Goal: Use online tool/utility

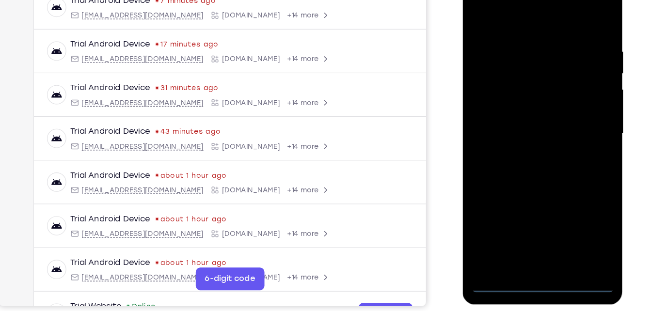
click at [528, 242] on div at bounding box center [531, 110] width 122 height 272
click at [577, 202] on div at bounding box center [531, 110] width 122 height 272
click at [534, 21] on div at bounding box center [531, 110] width 122 height 272
click at [575, 107] on div at bounding box center [531, 110] width 122 height 272
click at [519, 221] on div at bounding box center [531, 110] width 122 height 272
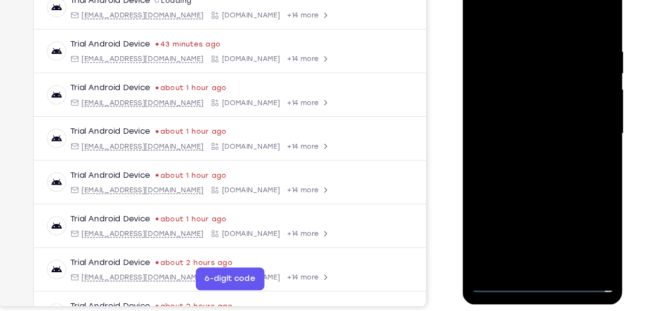
click at [524, 106] on div at bounding box center [531, 110] width 122 height 272
click at [520, 107] on div at bounding box center [531, 110] width 122 height 272
click at [507, 134] on div at bounding box center [531, 110] width 122 height 272
click at [508, 108] on div at bounding box center [531, 110] width 122 height 272
click at [501, 140] on div at bounding box center [531, 110] width 122 height 272
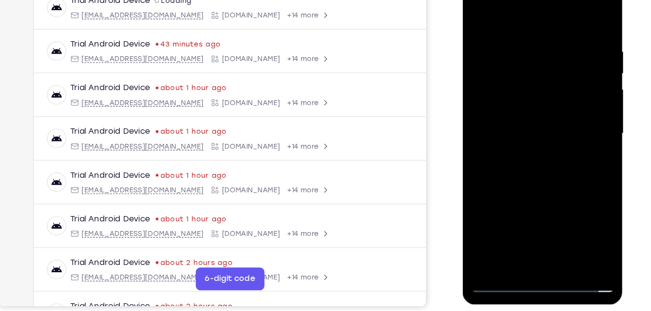
click at [501, 140] on div at bounding box center [531, 110] width 122 height 272
click at [514, 134] on div at bounding box center [531, 110] width 122 height 272
click at [577, 124] on div at bounding box center [531, 110] width 122 height 272
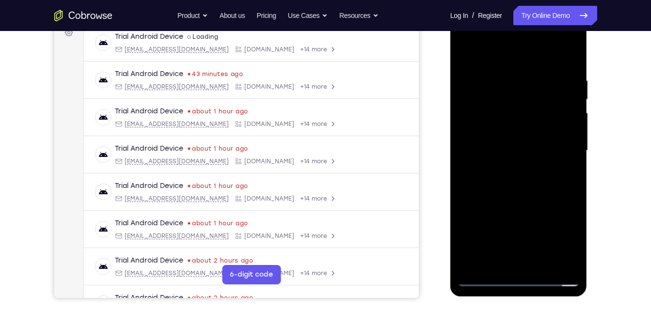
click at [577, 265] on div at bounding box center [519, 151] width 122 height 272
click at [530, 193] on div at bounding box center [519, 151] width 122 height 272
click at [542, 264] on div at bounding box center [519, 151] width 122 height 272
click at [531, 206] on div at bounding box center [519, 151] width 122 height 272
click at [507, 143] on div at bounding box center [519, 151] width 122 height 272
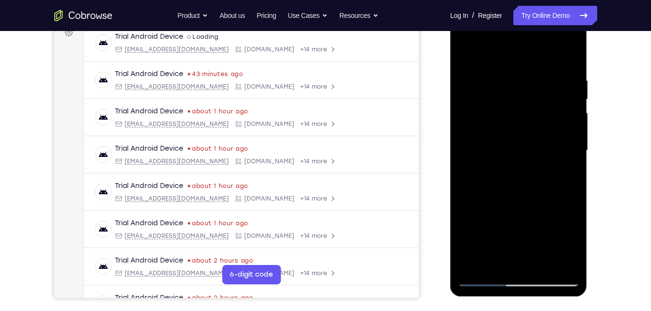
click at [468, 56] on div at bounding box center [519, 151] width 122 height 272
click at [487, 283] on div at bounding box center [519, 151] width 122 height 272
click at [484, 280] on div at bounding box center [519, 151] width 122 height 272
click at [569, 263] on div at bounding box center [519, 151] width 122 height 272
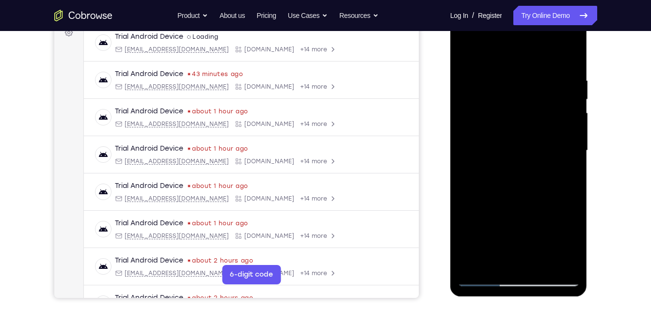
click at [560, 188] on div at bounding box center [519, 151] width 122 height 272
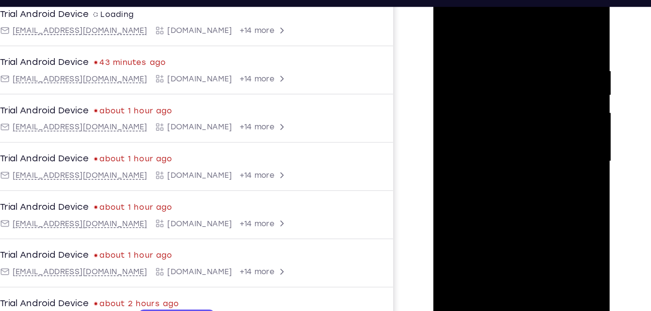
click at [483, 101] on div at bounding box center [502, 120] width 122 height 272
click at [457, 231] on div at bounding box center [502, 120] width 122 height 272
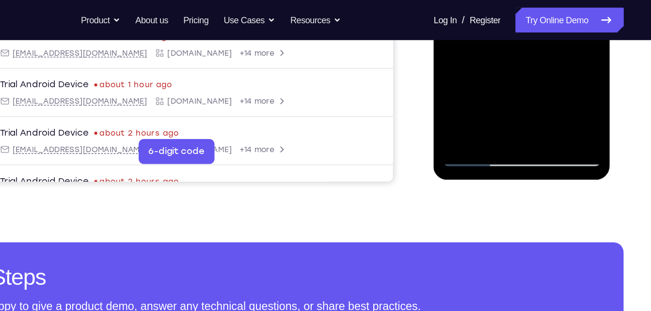
scroll to position [293, 0]
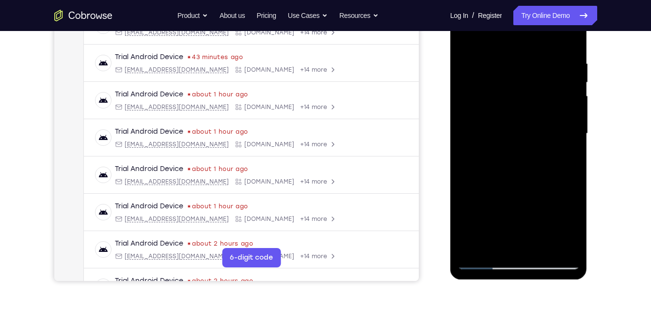
scroll to position [166, 0]
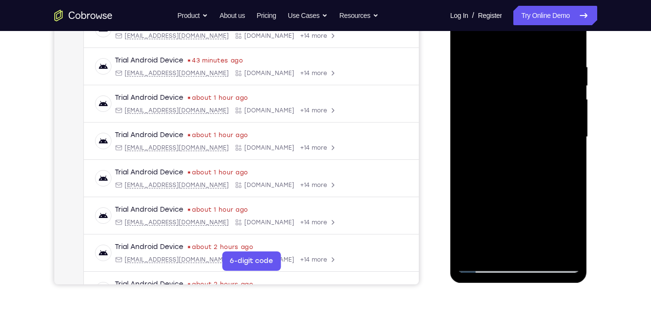
drag, startPoint x: 527, startPoint y: 79, endPoint x: 550, endPoint y: 251, distance: 173.7
click at [550, 251] on div at bounding box center [519, 137] width 122 height 272
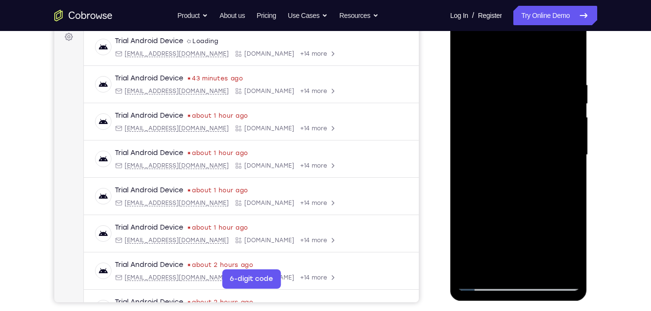
scroll to position [147, 0]
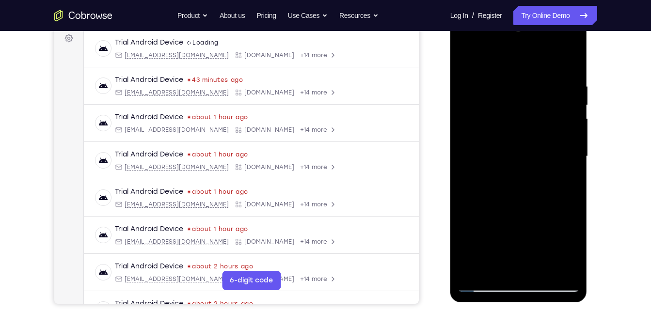
click at [572, 55] on div at bounding box center [519, 157] width 122 height 272
click at [502, 115] on div at bounding box center [519, 157] width 122 height 272
click at [572, 269] on div at bounding box center [519, 157] width 122 height 272
drag, startPoint x: 496, startPoint y: 219, endPoint x: 503, endPoint y: 146, distance: 73.1
click at [503, 146] on div at bounding box center [519, 157] width 122 height 272
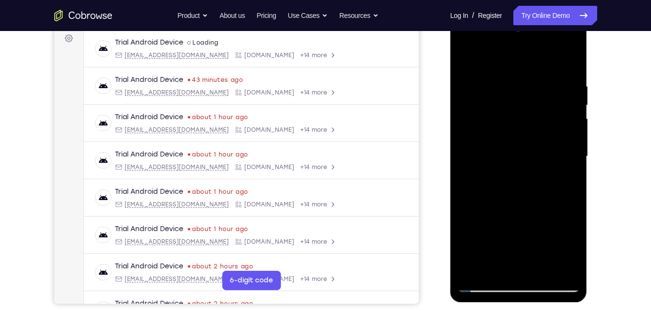
click at [479, 176] on div at bounding box center [519, 157] width 122 height 272
click at [465, 200] on div at bounding box center [519, 157] width 122 height 272
click at [473, 285] on div at bounding box center [519, 157] width 122 height 272
drag, startPoint x: 497, startPoint y: 116, endPoint x: 498, endPoint y: 184, distance: 67.9
click at [498, 184] on div at bounding box center [519, 157] width 122 height 272
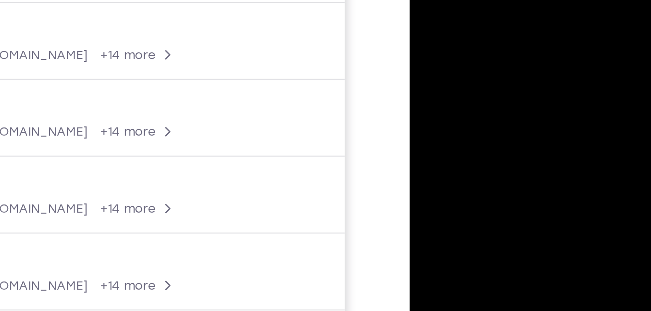
click at [453, 43] on div at bounding box center [478, 36] width 122 height 272
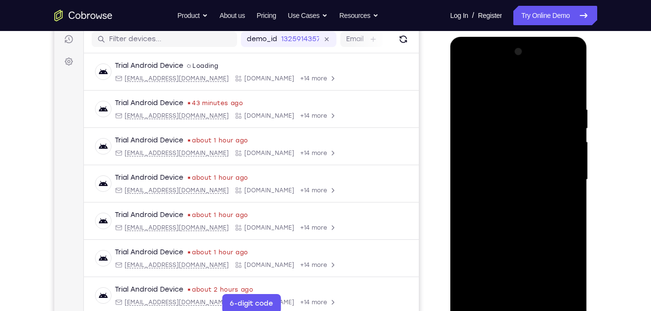
scroll to position [122, 0]
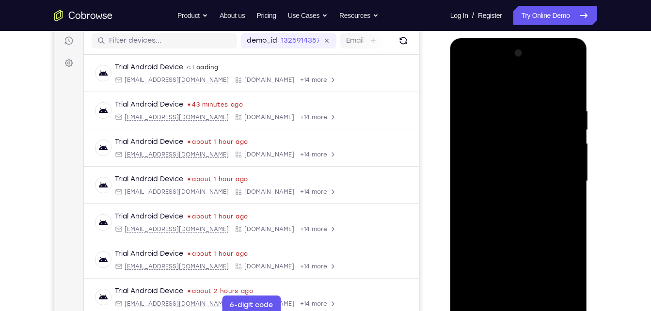
click at [553, 142] on div at bounding box center [519, 182] width 122 height 272
click at [499, 266] on div at bounding box center [519, 182] width 122 height 272
click at [499, 272] on div at bounding box center [519, 182] width 122 height 272
click at [482, 308] on div at bounding box center [519, 182] width 122 height 272
click at [526, 221] on div at bounding box center [519, 182] width 122 height 272
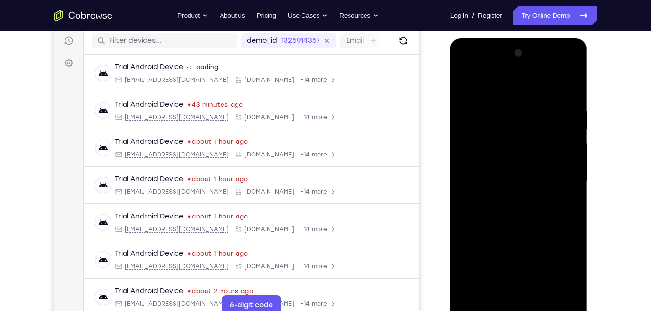
click at [569, 55] on div at bounding box center [519, 182] width 122 height 272
click at [477, 299] on div at bounding box center [519, 182] width 122 height 272
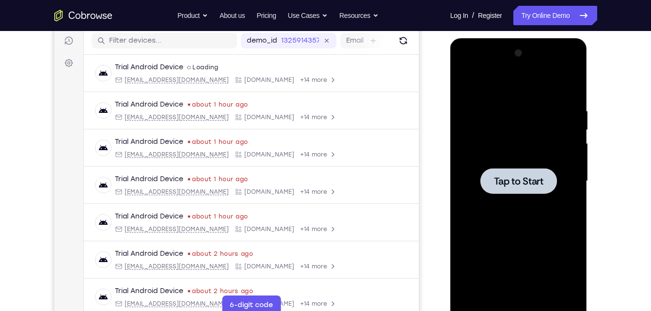
click at [537, 164] on div at bounding box center [519, 182] width 122 height 272
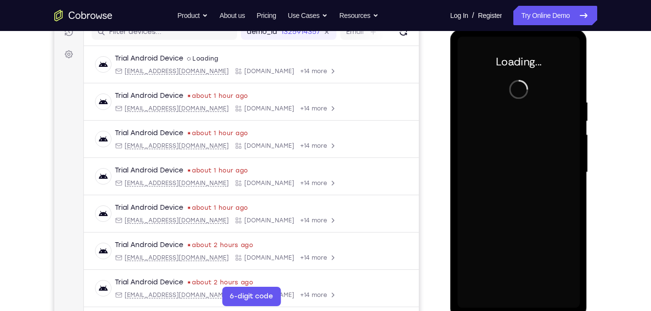
scroll to position [134, 0]
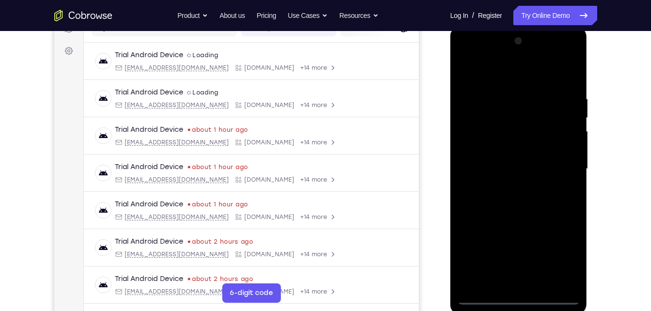
click at [517, 297] on div at bounding box center [519, 169] width 122 height 272
click at [562, 250] on div at bounding box center [519, 169] width 122 height 272
click at [513, 81] on div at bounding box center [519, 169] width 122 height 272
click at [557, 169] on div at bounding box center [519, 169] width 122 height 272
click at [506, 188] on div at bounding box center [519, 169] width 122 height 272
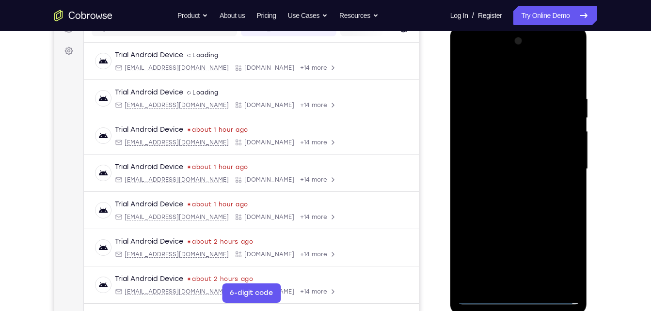
click at [487, 155] on div at bounding box center [519, 169] width 122 height 272
click at [487, 166] on div at bounding box center [519, 169] width 122 height 272
click at [517, 199] on div at bounding box center [519, 169] width 122 height 272
click at [510, 209] on div at bounding box center [519, 169] width 122 height 272
click at [569, 283] on div at bounding box center [519, 169] width 122 height 272
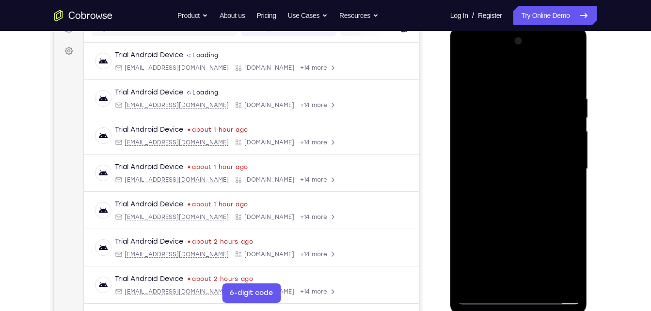
click at [565, 282] on div at bounding box center [519, 169] width 122 height 272
click at [520, 71] on div at bounding box center [519, 169] width 122 height 272
click at [508, 155] on div at bounding box center [519, 169] width 122 height 272
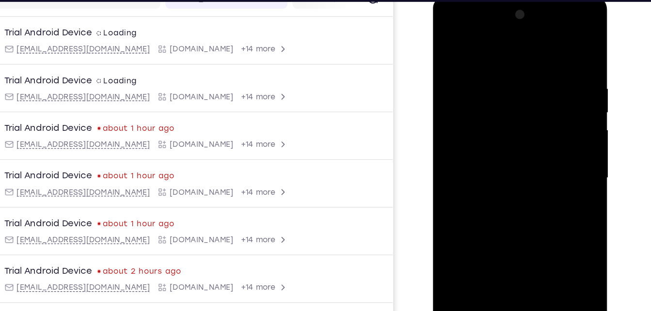
click at [495, 114] on div at bounding box center [501, 139] width 122 height 272
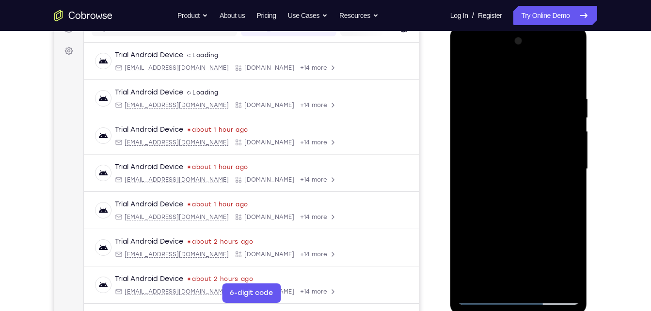
click at [517, 145] on div at bounding box center [519, 169] width 122 height 272
drag, startPoint x: 528, startPoint y: 78, endPoint x: 527, endPoint y: 52, distance: 25.2
click at [527, 52] on div at bounding box center [519, 169] width 122 height 272
click at [573, 74] on div at bounding box center [519, 169] width 122 height 272
click at [494, 97] on div at bounding box center [519, 169] width 122 height 272
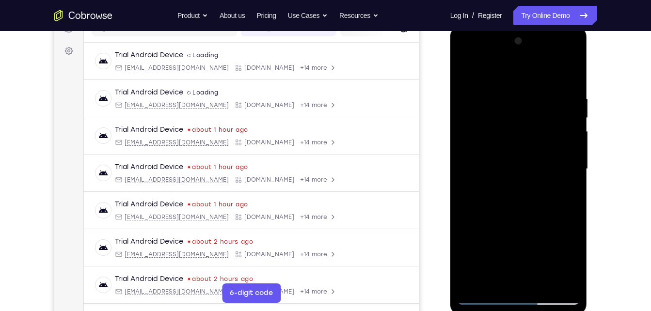
drag, startPoint x: 495, startPoint y: 186, endPoint x: 486, endPoint y: 60, distance: 126.4
click at [486, 60] on div at bounding box center [519, 169] width 122 height 272
click at [478, 299] on div at bounding box center [519, 169] width 122 height 272
drag, startPoint x: 530, startPoint y: 105, endPoint x: 548, endPoint y: 204, distance: 101.0
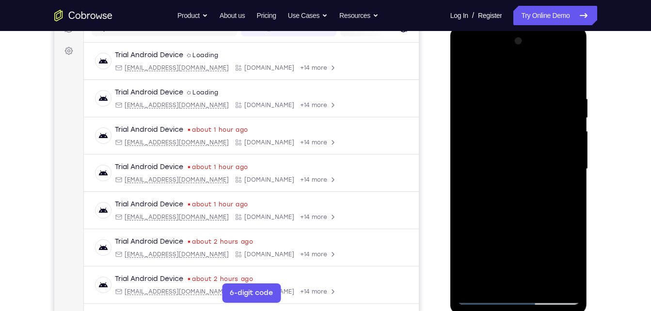
click at [548, 204] on div at bounding box center [519, 169] width 122 height 272
click at [505, 91] on div at bounding box center [519, 169] width 122 height 272
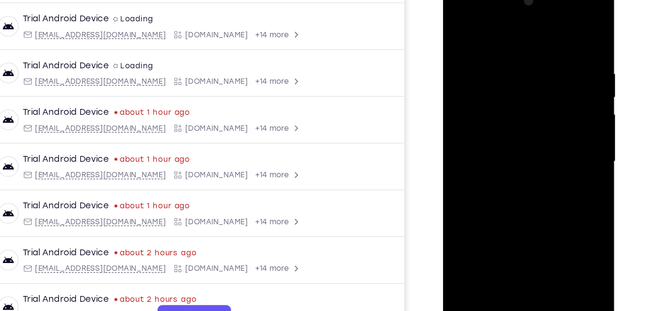
click at [559, 234] on div at bounding box center [512, 126] width 122 height 272
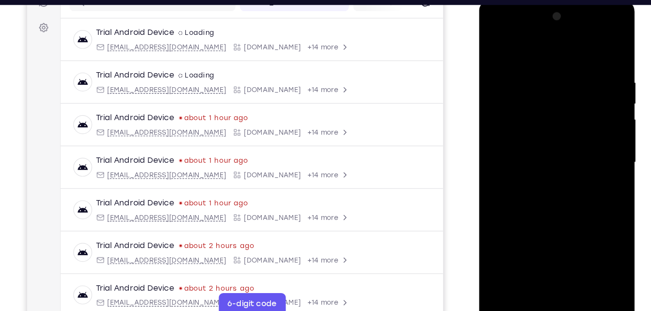
click at [597, 47] on div at bounding box center [547, 143] width 122 height 272
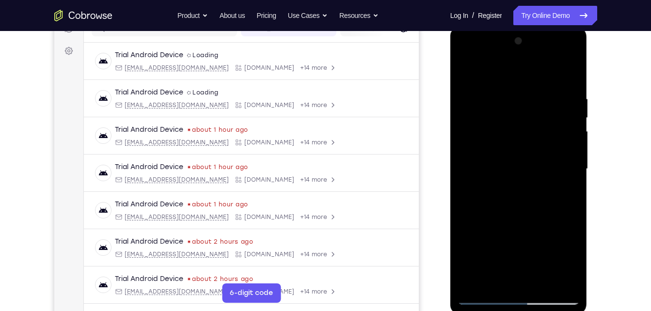
click at [543, 283] on div at bounding box center [519, 169] width 122 height 272
click at [520, 222] on div at bounding box center [519, 169] width 122 height 272
click at [540, 71] on div at bounding box center [519, 169] width 122 height 272
click at [511, 160] on div at bounding box center [519, 169] width 122 height 272
click at [512, 128] on div at bounding box center [519, 169] width 122 height 272
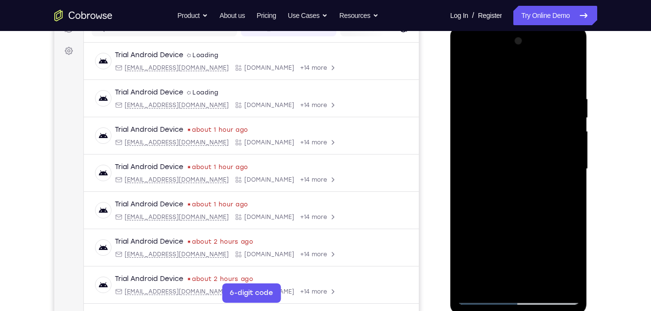
click at [512, 148] on div at bounding box center [519, 169] width 122 height 272
click at [508, 160] on div at bounding box center [519, 169] width 122 height 272
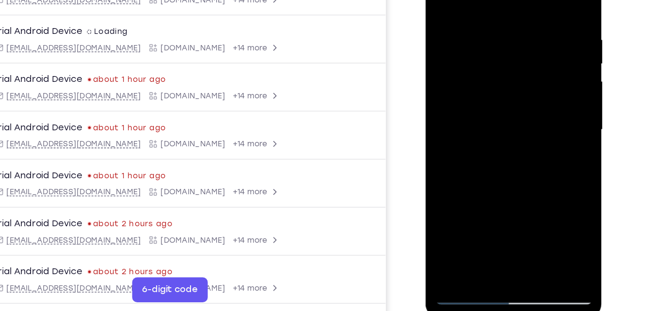
scroll to position [133, 0]
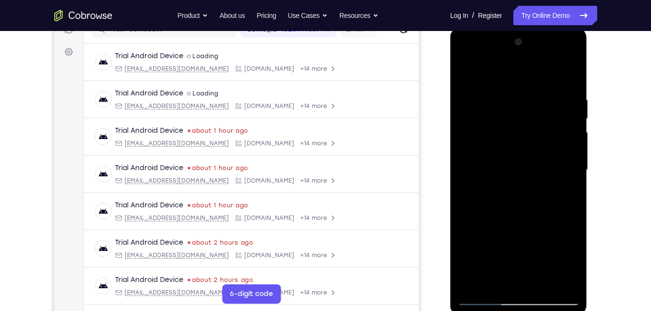
click at [466, 77] on div at bounding box center [519, 170] width 122 height 272
click at [467, 75] on div at bounding box center [519, 170] width 122 height 272
drag, startPoint x: 517, startPoint y: 116, endPoint x: 533, endPoint y: 236, distance: 121.4
click at [533, 236] on div at bounding box center [519, 170] width 122 height 272
drag, startPoint x: 491, startPoint y: 86, endPoint x: 506, endPoint y: 196, distance: 111.0
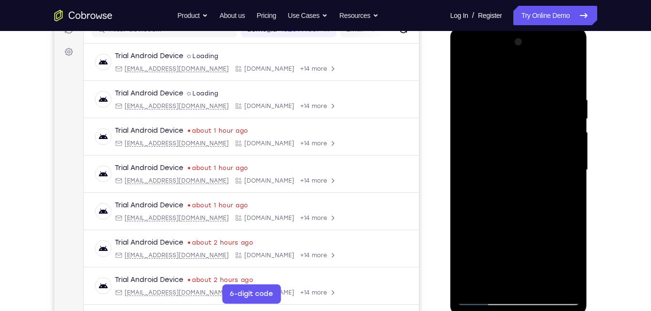
click at [506, 196] on div at bounding box center [519, 170] width 122 height 272
drag, startPoint x: 532, startPoint y: 178, endPoint x: 537, endPoint y: 156, distance: 22.9
click at [537, 156] on div at bounding box center [519, 170] width 122 height 272
click at [568, 281] on div at bounding box center [519, 170] width 122 height 272
click at [541, 282] on div at bounding box center [519, 170] width 122 height 272
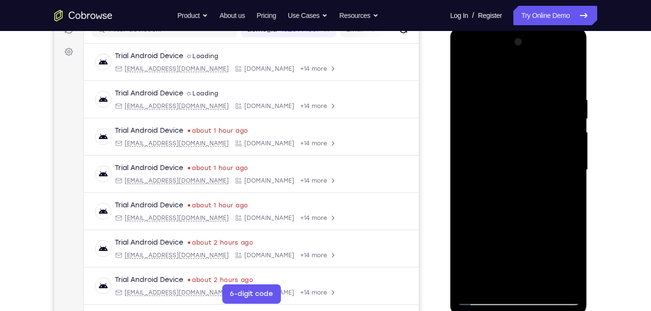
click at [506, 147] on div at bounding box center [519, 170] width 122 height 272
click at [464, 75] on div at bounding box center [519, 170] width 122 height 272
click at [544, 282] on div at bounding box center [519, 170] width 122 height 272
drag, startPoint x: 520, startPoint y: 145, endPoint x: 538, endPoint y: 305, distance: 160.6
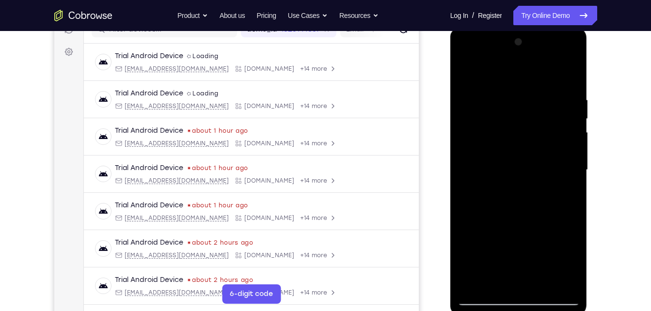
click at [538, 305] on div at bounding box center [519, 170] width 122 height 272
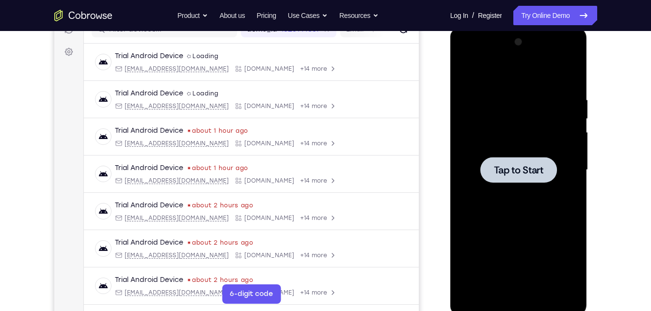
click at [507, 109] on div at bounding box center [519, 170] width 122 height 272
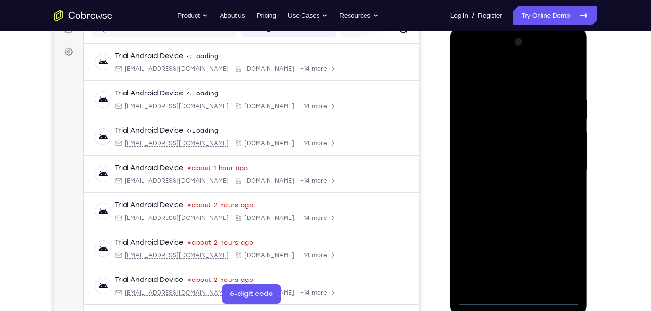
click at [515, 298] on div at bounding box center [519, 170] width 122 height 272
click at [555, 258] on div at bounding box center [519, 170] width 122 height 272
click at [496, 72] on div at bounding box center [519, 170] width 122 height 272
click at [554, 176] on div at bounding box center [519, 170] width 122 height 272
click at [510, 284] on div at bounding box center [519, 170] width 122 height 272
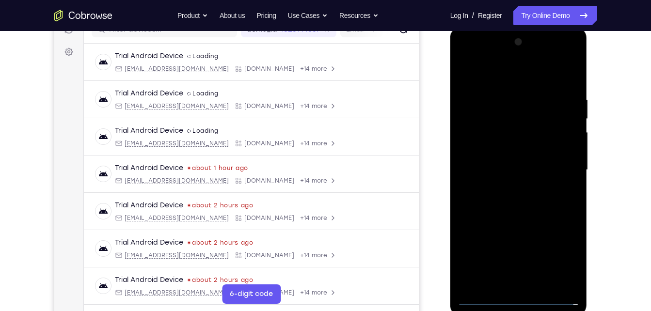
click at [497, 161] on div at bounding box center [519, 170] width 122 height 272
click at [509, 170] on div at bounding box center [519, 170] width 122 height 272
click at [511, 202] on div at bounding box center [519, 170] width 122 height 272
click at [576, 288] on div at bounding box center [519, 170] width 122 height 272
click at [517, 210] on div at bounding box center [519, 170] width 122 height 272
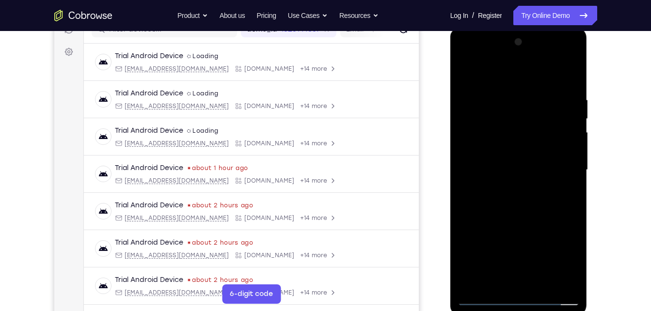
click at [570, 286] on div at bounding box center [519, 170] width 122 height 272
click at [481, 283] on div at bounding box center [519, 170] width 122 height 272
click at [539, 283] on div at bounding box center [519, 170] width 122 height 272
click at [517, 219] on div at bounding box center [519, 170] width 122 height 272
click at [466, 69] on div at bounding box center [519, 170] width 122 height 272
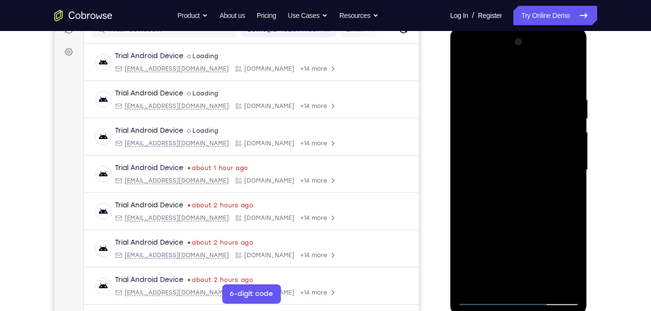
drag, startPoint x: 484, startPoint y: 122, endPoint x: 502, endPoint y: 223, distance: 103.0
click at [502, 223] on div at bounding box center [519, 170] width 122 height 272
click at [562, 280] on div at bounding box center [519, 170] width 122 height 272
click at [487, 157] on div at bounding box center [519, 170] width 122 height 272
click at [574, 285] on div at bounding box center [519, 170] width 122 height 272
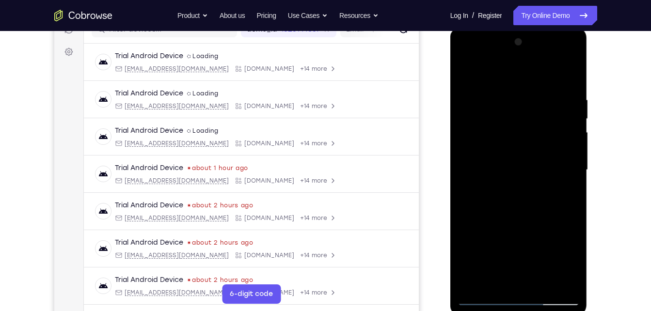
click at [574, 285] on div at bounding box center [519, 170] width 122 height 272
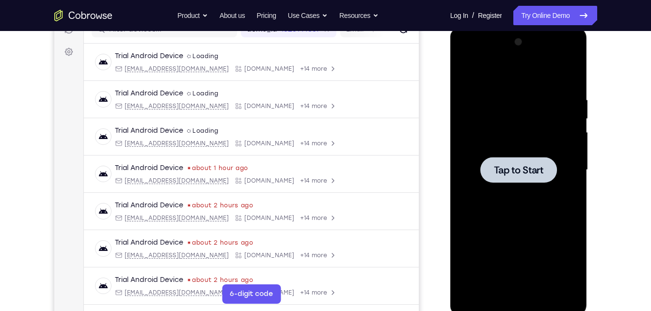
click at [494, 97] on div at bounding box center [519, 170] width 122 height 272
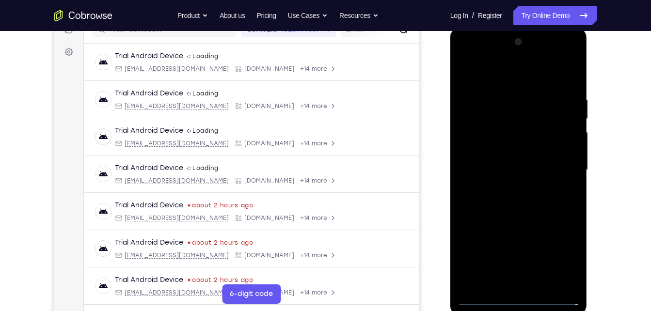
click at [528, 299] on div at bounding box center [519, 170] width 122 height 272
click at [554, 262] on div at bounding box center [519, 170] width 122 height 272
click at [492, 76] on div at bounding box center [519, 170] width 122 height 272
click at [556, 169] on div at bounding box center [519, 170] width 122 height 272
click at [509, 186] on div at bounding box center [519, 170] width 122 height 272
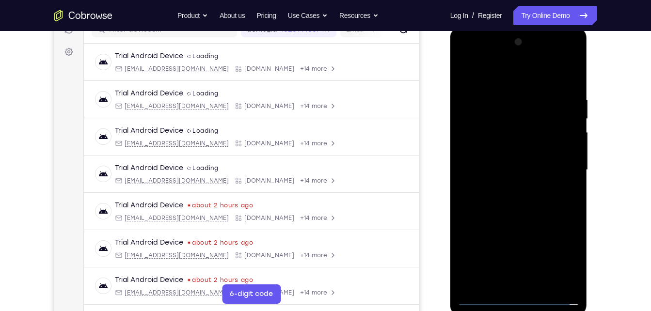
click at [493, 166] on div at bounding box center [519, 170] width 122 height 272
click at [488, 167] on div at bounding box center [519, 170] width 122 height 272
click at [494, 196] on div at bounding box center [519, 170] width 122 height 272
click at [525, 207] on div at bounding box center [519, 170] width 122 height 272
click at [575, 283] on div at bounding box center [519, 170] width 122 height 272
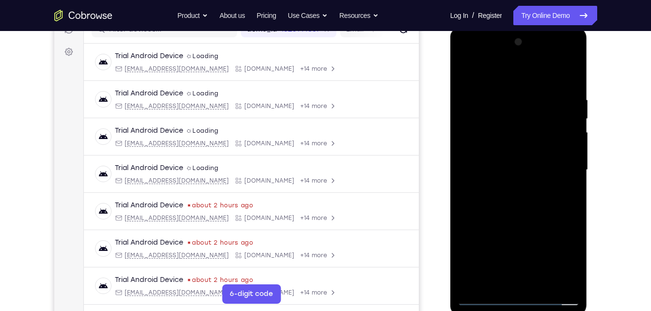
click at [542, 284] on div at bounding box center [519, 170] width 122 height 272
click at [530, 223] on div at bounding box center [519, 170] width 122 height 272
click at [522, 153] on div at bounding box center [519, 170] width 122 height 272
click at [517, 142] on div at bounding box center [519, 170] width 122 height 272
drag, startPoint x: 510, startPoint y: 229, endPoint x: 500, endPoint y: 91, distance: 138.6
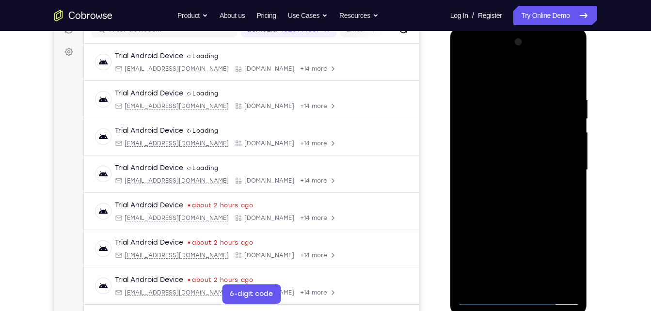
click at [500, 91] on div at bounding box center [519, 170] width 122 height 272
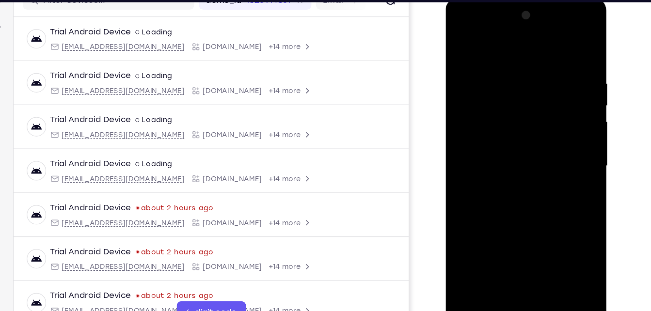
click at [484, 91] on div at bounding box center [514, 141] width 122 height 272
click at [535, 110] on div at bounding box center [514, 141] width 122 height 272
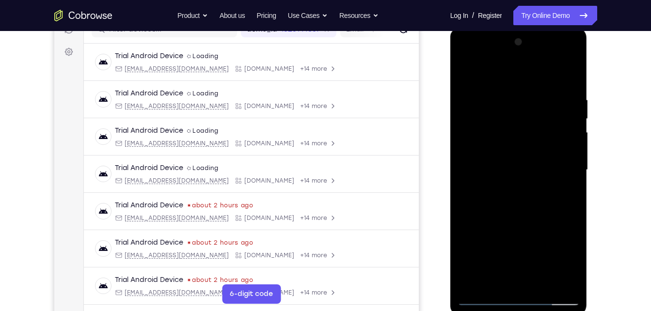
click at [477, 303] on div at bounding box center [519, 170] width 122 height 272
drag, startPoint x: 498, startPoint y: 129, endPoint x: 518, endPoint y: 335, distance: 207.1
click at [518, 311] on html "Online web based iOS Simulators and Android Emulators. Run iPhone, iPad, Mobile…" at bounding box center [520, 172] width 138 height 291
click at [541, 282] on div at bounding box center [519, 170] width 122 height 272
click at [541, 283] on div at bounding box center [519, 170] width 122 height 272
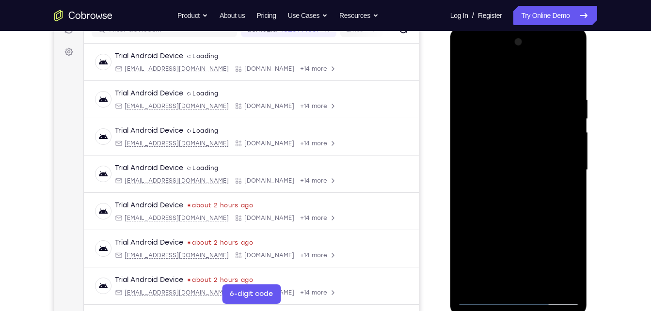
click at [521, 167] on div at bounding box center [519, 170] width 122 height 272
click at [480, 302] on div at bounding box center [519, 170] width 122 height 272
click at [490, 149] on div at bounding box center [519, 170] width 122 height 272
click at [468, 74] on div at bounding box center [519, 170] width 122 height 272
drag, startPoint x: 518, startPoint y: 93, endPoint x: 530, endPoint y: 242, distance: 148.8
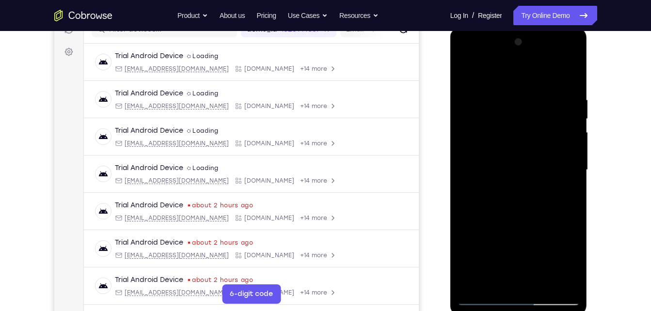
click at [530, 242] on div at bounding box center [519, 170] width 122 height 272
drag, startPoint x: 492, startPoint y: 74, endPoint x: 508, endPoint y: 209, distance: 135.8
click at [508, 209] on div at bounding box center [519, 170] width 122 height 272
drag, startPoint x: 519, startPoint y: 81, endPoint x: 536, endPoint y: 162, distance: 82.9
click at [536, 162] on div at bounding box center [519, 170] width 122 height 272
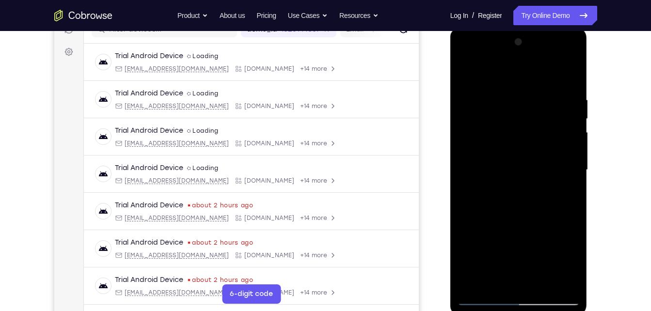
click at [534, 148] on div at bounding box center [519, 170] width 122 height 272
click at [567, 283] on div at bounding box center [519, 170] width 122 height 272
click at [467, 74] on div at bounding box center [519, 170] width 122 height 272
click at [519, 166] on div at bounding box center [519, 170] width 122 height 272
click at [483, 296] on div at bounding box center [519, 170] width 122 height 272
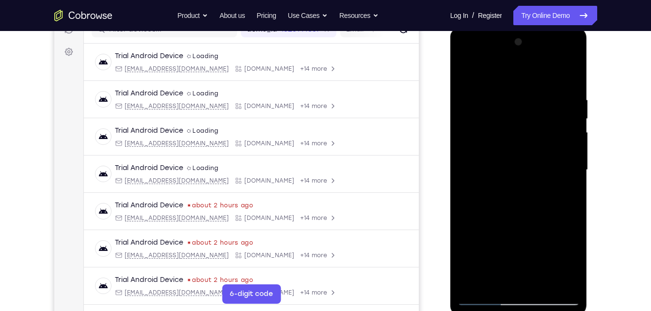
click at [509, 156] on div at bounding box center [519, 170] width 122 height 272
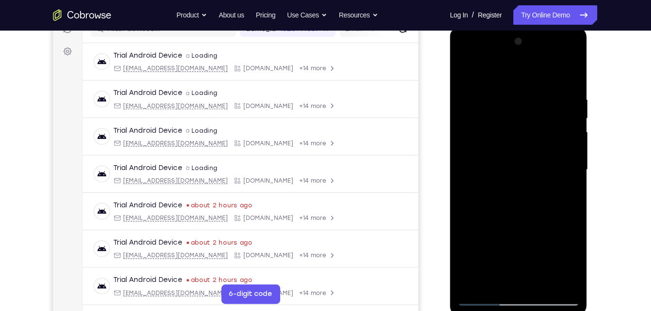
scroll to position [133, 0]
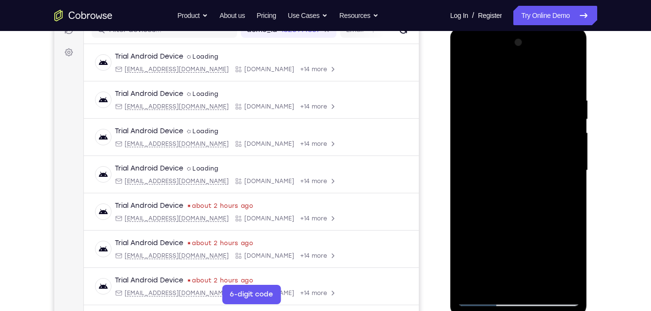
click at [465, 76] on div at bounding box center [519, 171] width 122 height 272
drag, startPoint x: 549, startPoint y: 121, endPoint x: 563, endPoint y: 247, distance: 126.3
click at [563, 247] on div at bounding box center [519, 171] width 122 height 272
click at [470, 74] on div at bounding box center [519, 171] width 122 height 272
click at [569, 285] on div at bounding box center [519, 171] width 122 height 272
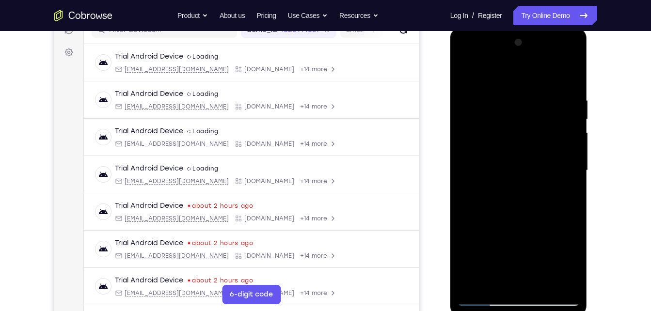
click at [546, 284] on div at bounding box center [519, 171] width 122 height 272
click at [494, 153] on div at bounding box center [519, 171] width 122 height 272
click at [572, 75] on div at bounding box center [519, 171] width 122 height 272
click at [470, 76] on div at bounding box center [519, 171] width 122 height 272
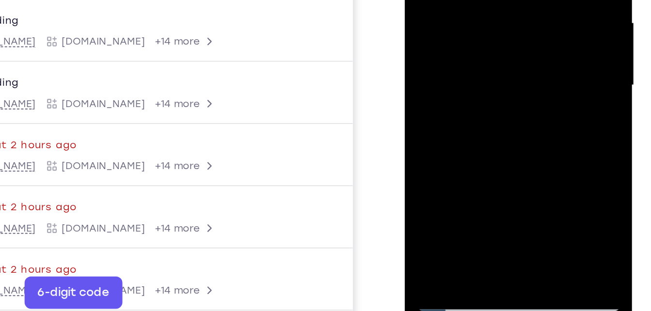
scroll to position [127, 0]
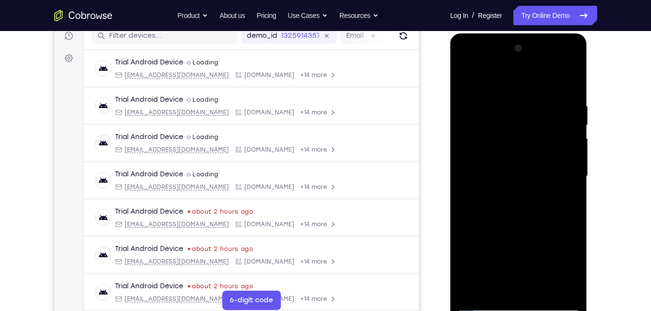
click at [502, 289] on div at bounding box center [519, 177] width 122 height 272
click at [569, 268] on div at bounding box center [519, 177] width 122 height 272
click at [480, 184] on div at bounding box center [519, 177] width 122 height 272
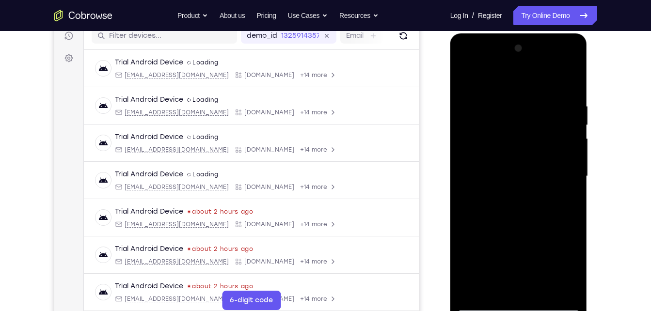
click at [483, 272] on div at bounding box center [519, 177] width 122 height 272
click at [491, 284] on div at bounding box center [519, 177] width 122 height 272
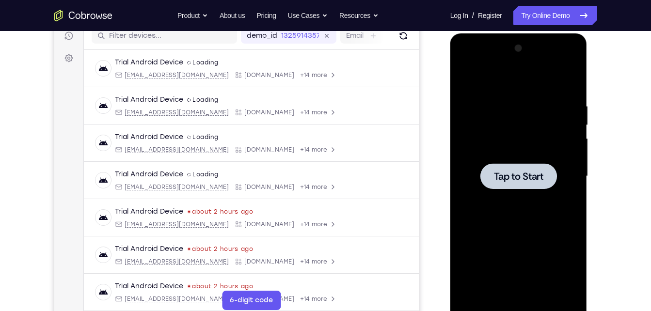
click at [576, 166] on div at bounding box center [519, 177] width 122 height 272
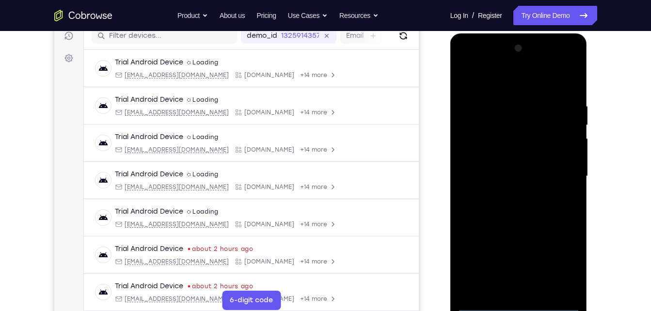
click at [519, 304] on div at bounding box center [519, 177] width 122 height 272
click at [559, 263] on div at bounding box center [519, 177] width 122 height 272
click at [499, 84] on div at bounding box center [519, 177] width 122 height 272
click at [563, 180] on div at bounding box center [519, 177] width 122 height 272
click at [509, 197] on div at bounding box center [519, 177] width 122 height 272
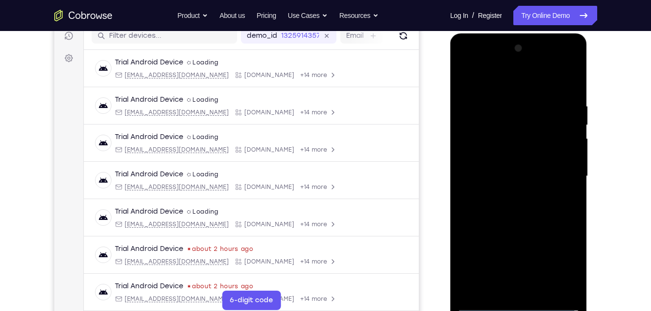
click at [504, 171] on div at bounding box center [519, 177] width 122 height 272
click at [508, 170] on div at bounding box center [519, 177] width 122 height 272
drag, startPoint x: 508, startPoint y: 170, endPoint x: 507, endPoint y: 123, distance: 47.0
click at [507, 123] on div at bounding box center [519, 177] width 122 height 272
click at [506, 133] on div at bounding box center [519, 177] width 122 height 272
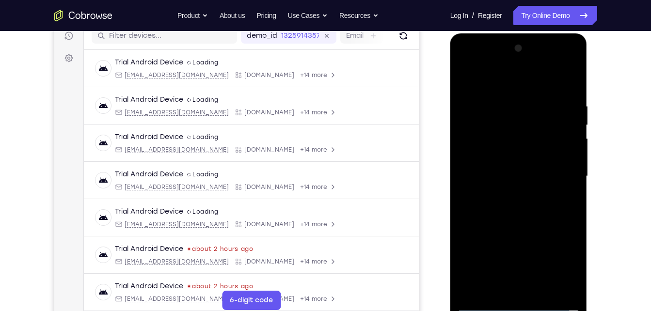
click at [506, 145] on div at bounding box center [519, 177] width 122 height 272
click at [517, 209] on div at bounding box center [519, 177] width 122 height 272
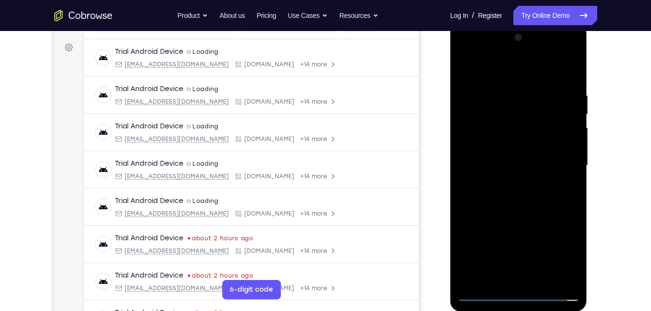
click at [533, 187] on div at bounding box center [519, 166] width 122 height 272
click at [522, 202] on div at bounding box center [519, 166] width 122 height 272
click at [541, 280] on div at bounding box center [519, 166] width 122 height 272
click at [530, 205] on div at bounding box center [519, 166] width 122 height 272
click at [577, 277] on div at bounding box center [519, 166] width 122 height 272
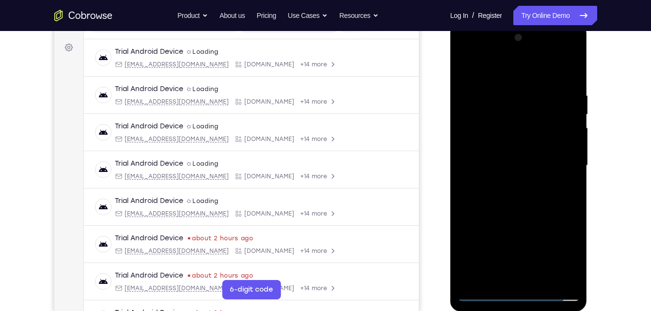
click at [544, 278] on div at bounding box center [519, 166] width 122 height 272
click at [520, 219] on div at bounding box center [519, 166] width 122 height 272
click at [499, 146] on div at bounding box center [519, 166] width 122 height 272
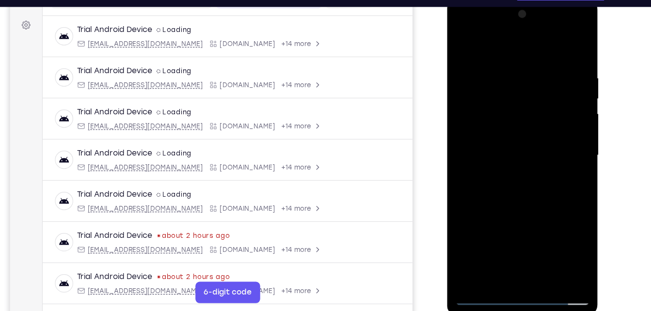
click at [477, 250] on div at bounding box center [515, 141] width 122 height 272
click at [475, 130] on div at bounding box center [515, 141] width 122 height 272
click at [484, 220] on div at bounding box center [515, 141] width 122 height 272
click at [491, 208] on div at bounding box center [515, 141] width 122 height 272
click at [479, 40] on div at bounding box center [515, 141] width 122 height 272
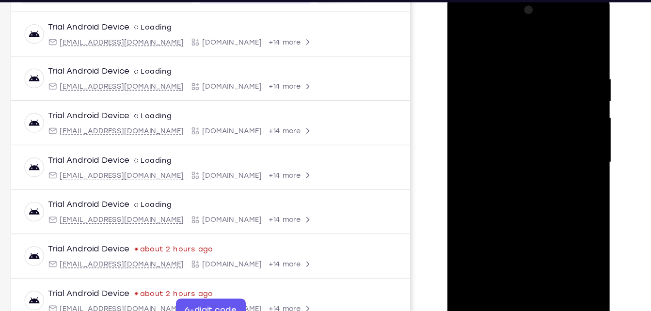
drag, startPoint x: 528, startPoint y: 215, endPoint x: 511, endPoint y: 120, distance: 96.6
click at [511, 120] on div at bounding box center [515, 136] width 122 height 272
click at [489, 151] on div at bounding box center [515, 136] width 122 height 272
drag, startPoint x: 533, startPoint y: 88, endPoint x: 537, endPoint y: 157, distance: 69.0
click at [537, 157] on div at bounding box center [515, 136] width 122 height 272
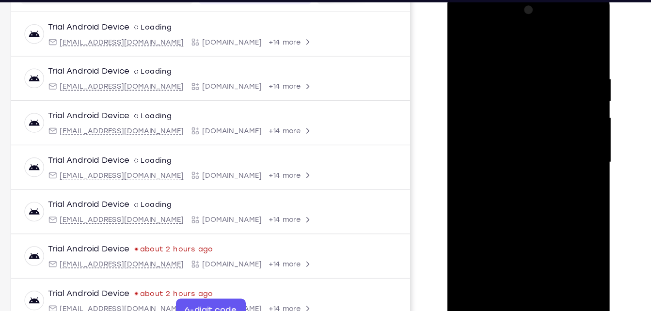
click at [568, 142] on div at bounding box center [515, 136] width 122 height 272
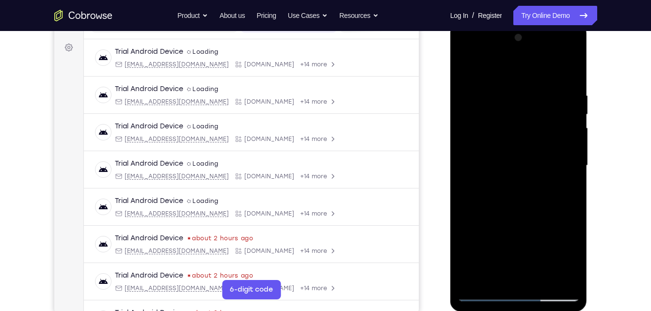
click at [485, 297] on div at bounding box center [519, 166] width 122 height 272
click at [524, 228] on div at bounding box center [519, 166] width 122 height 272
drag, startPoint x: 517, startPoint y: 195, endPoint x: 511, endPoint y: 82, distance: 113.7
click at [511, 82] on div at bounding box center [519, 166] width 122 height 272
click at [537, 278] on div at bounding box center [519, 166] width 122 height 272
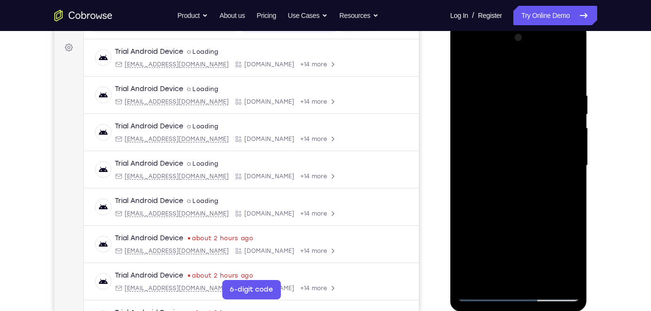
click at [510, 156] on div at bounding box center [519, 166] width 122 height 272
click at [484, 257] on div at bounding box center [519, 166] width 122 height 272
click at [487, 246] on div at bounding box center [519, 166] width 122 height 272
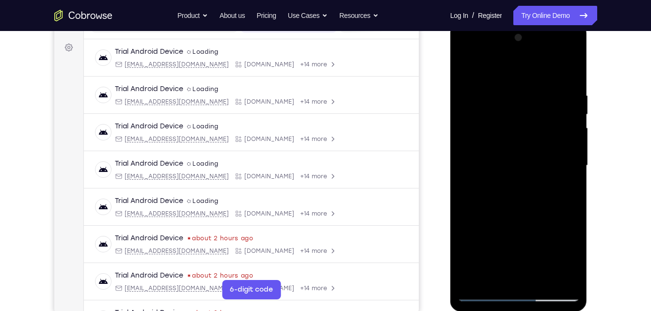
click at [487, 246] on div at bounding box center [519, 166] width 122 height 272
click at [498, 275] on div at bounding box center [519, 166] width 122 height 272
click at [570, 260] on div at bounding box center [519, 166] width 122 height 272
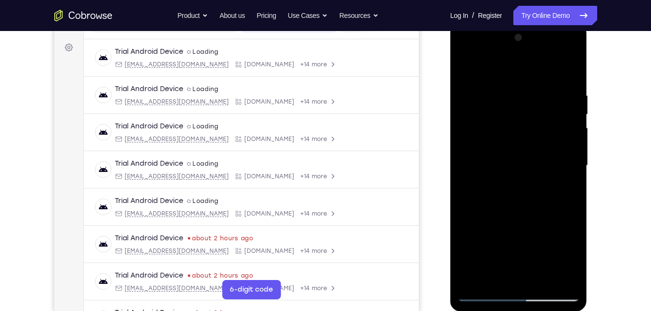
click at [482, 164] on div at bounding box center [519, 166] width 122 height 272
click at [493, 256] on div at bounding box center [519, 166] width 122 height 272
click at [494, 256] on div at bounding box center [519, 166] width 122 height 272
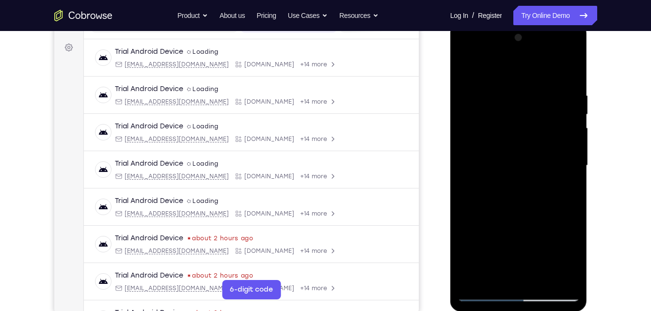
click at [489, 243] on div at bounding box center [519, 166] width 122 height 272
click at [493, 243] on div at bounding box center [519, 166] width 122 height 272
click at [567, 274] on div at bounding box center [519, 166] width 122 height 272
click at [495, 118] on div at bounding box center [519, 167] width 122 height 272
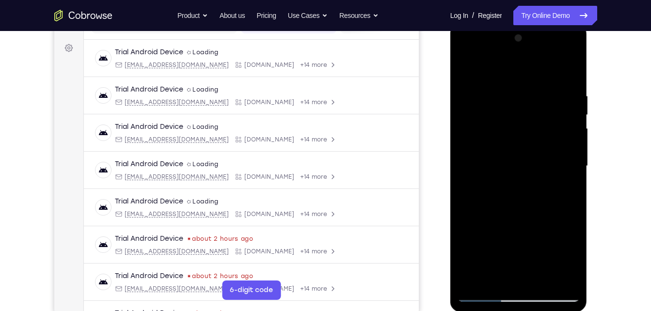
click at [499, 196] on div at bounding box center [519, 167] width 122 height 272
click at [493, 187] on div at bounding box center [519, 167] width 122 height 272
click at [478, 275] on div at bounding box center [519, 167] width 122 height 272
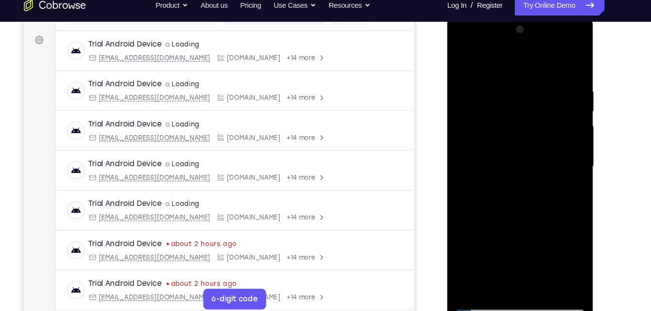
click at [513, 161] on div at bounding box center [515, 156] width 122 height 272
click at [482, 244] on div at bounding box center [515, 156] width 122 height 272
click at [497, 262] on div at bounding box center [515, 156] width 122 height 272
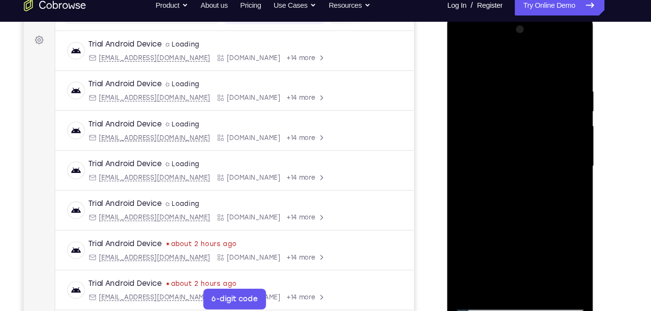
click at [496, 265] on div at bounding box center [515, 156] width 122 height 272
click at [521, 176] on div at bounding box center [515, 156] width 122 height 272
click at [461, 58] on div at bounding box center [515, 156] width 122 height 272
click at [501, 141] on div at bounding box center [515, 156] width 122 height 272
click at [490, 268] on div at bounding box center [515, 156] width 122 height 272
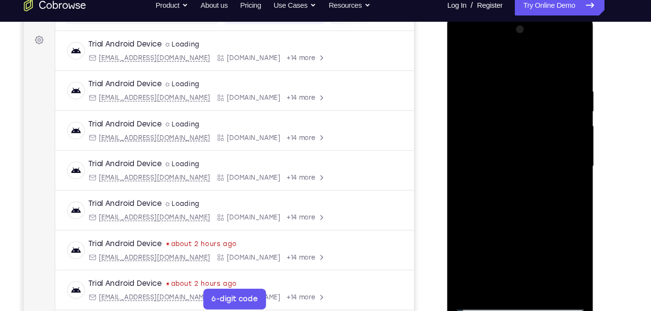
drag, startPoint x: 510, startPoint y: 252, endPoint x: 492, endPoint y: 140, distance: 113.5
click at [492, 140] on div at bounding box center [515, 156] width 122 height 272
drag, startPoint x: 509, startPoint y: 243, endPoint x: 517, endPoint y: 151, distance: 92.5
click at [517, 151] on div at bounding box center [515, 156] width 122 height 272
drag, startPoint x: 506, startPoint y: 256, endPoint x: 505, endPoint y: 196, distance: 59.2
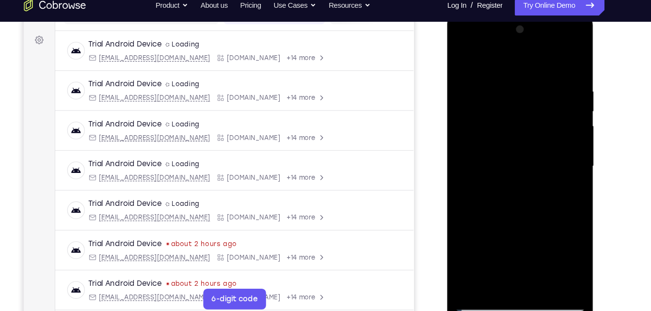
click at [505, 196] on div at bounding box center [515, 156] width 122 height 272
drag, startPoint x: 505, startPoint y: 236, endPoint x: 502, endPoint y: 156, distance: 80.6
click at [502, 156] on div at bounding box center [515, 156] width 122 height 272
drag, startPoint x: 505, startPoint y: 243, endPoint x: 503, endPoint y: 174, distance: 68.9
click at [503, 174] on div at bounding box center [515, 156] width 122 height 272
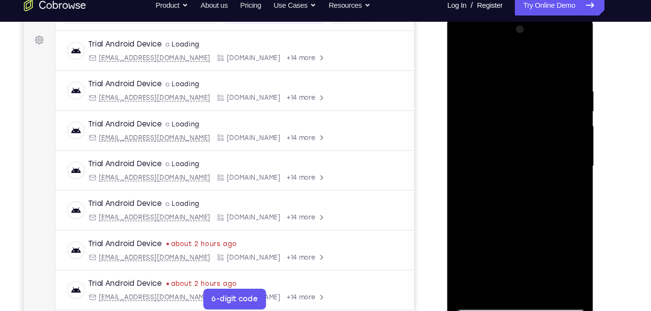
click at [491, 188] on div at bounding box center [515, 156] width 122 height 272
click at [555, 160] on div at bounding box center [515, 156] width 122 height 272
click at [545, 126] on div at bounding box center [515, 156] width 122 height 272
click at [565, 180] on div at bounding box center [515, 156] width 122 height 272
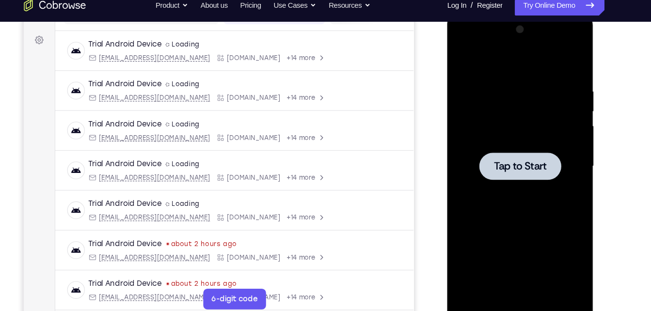
click at [503, 151] on span "Tap to Start" at bounding box center [515, 156] width 49 height 10
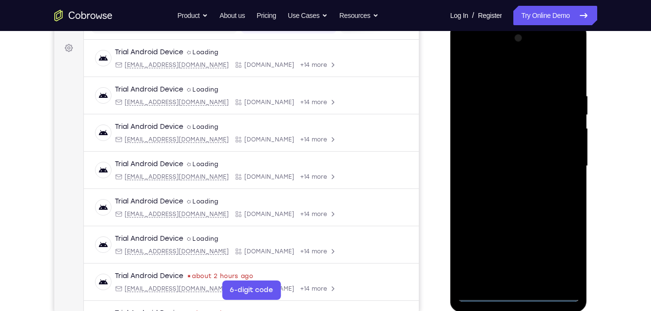
click at [522, 299] on div at bounding box center [519, 167] width 122 height 272
click at [563, 244] on div at bounding box center [519, 167] width 122 height 272
click at [556, 252] on div at bounding box center [519, 167] width 122 height 272
click at [495, 79] on div at bounding box center [519, 167] width 122 height 272
click at [555, 165] on div at bounding box center [519, 167] width 122 height 272
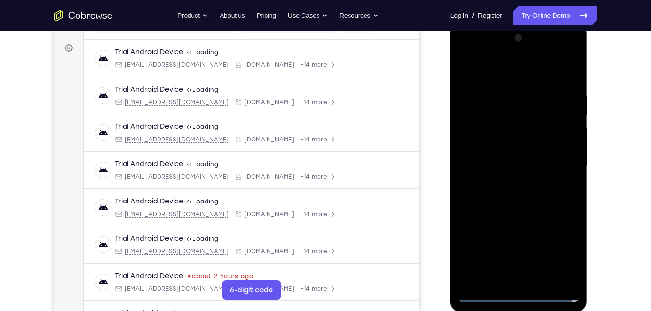
click at [505, 281] on div at bounding box center [519, 167] width 122 height 272
click at [533, 150] on div at bounding box center [519, 167] width 122 height 272
click at [517, 168] on div at bounding box center [519, 167] width 122 height 272
click at [501, 200] on div at bounding box center [519, 167] width 122 height 272
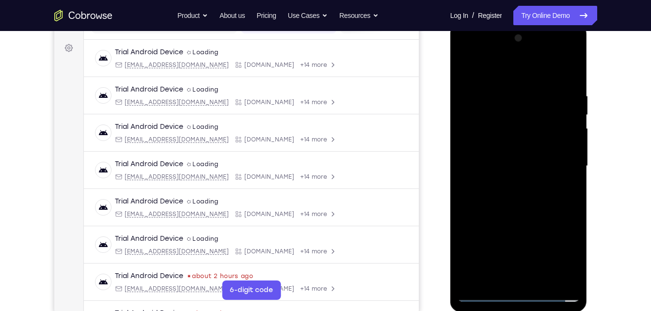
click at [501, 200] on div at bounding box center [519, 167] width 122 height 272
click at [519, 204] on div at bounding box center [519, 167] width 122 height 272
click at [540, 279] on div at bounding box center [519, 167] width 122 height 272
click at [530, 221] on div at bounding box center [519, 167] width 122 height 272
click at [507, 151] on div at bounding box center [519, 167] width 122 height 272
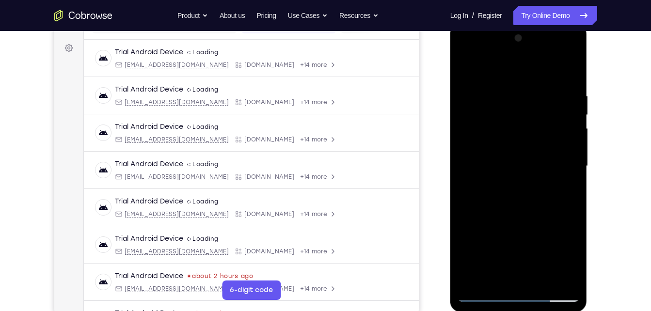
click at [574, 263] on div at bounding box center [519, 167] width 122 height 272
click at [573, 258] on div at bounding box center [519, 167] width 122 height 272
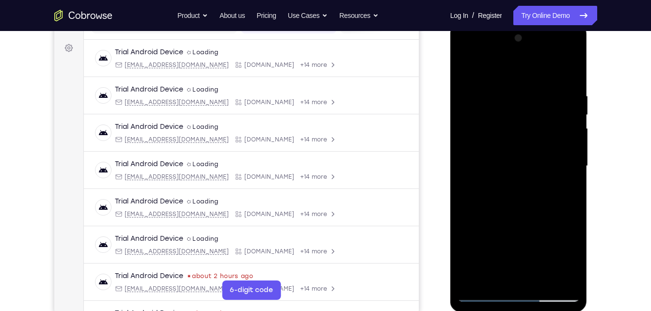
click at [573, 258] on div at bounding box center [519, 167] width 122 height 272
click at [470, 69] on div at bounding box center [519, 167] width 122 height 272
click at [500, 174] on div at bounding box center [519, 167] width 122 height 272
click at [468, 74] on div at bounding box center [519, 167] width 122 height 272
click at [498, 147] on div at bounding box center [519, 167] width 122 height 272
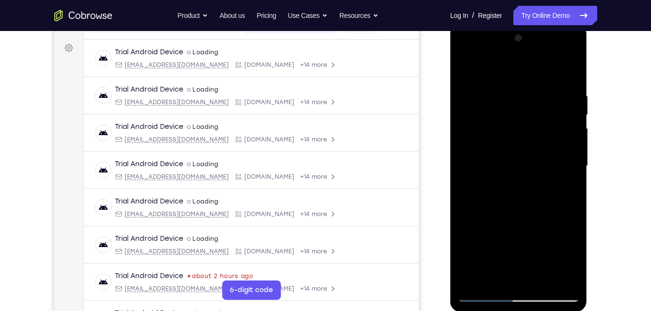
click at [482, 67] on div at bounding box center [519, 167] width 122 height 272
click at [468, 67] on div at bounding box center [519, 167] width 122 height 272
click at [570, 262] on div at bounding box center [519, 167] width 122 height 272
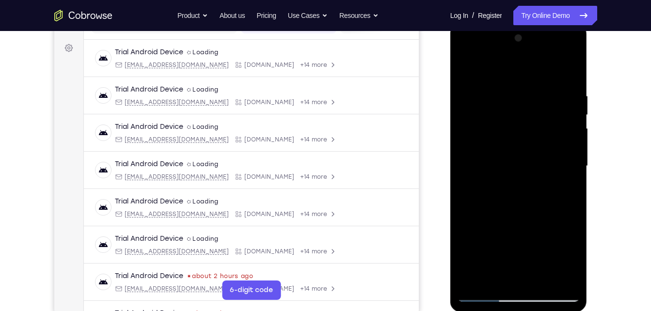
click at [468, 73] on div at bounding box center [519, 167] width 122 height 272
click at [466, 71] on div at bounding box center [519, 167] width 122 height 272
drag, startPoint x: 544, startPoint y: 129, endPoint x: 551, endPoint y: 260, distance: 131.7
click at [551, 260] on div at bounding box center [519, 167] width 122 height 272
click at [570, 67] on div at bounding box center [519, 167] width 122 height 272
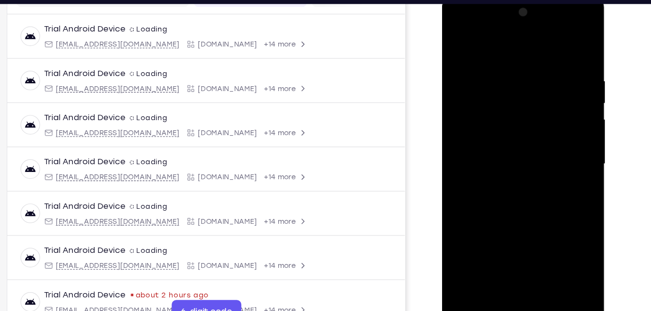
click at [466, 253] on div at bounding box center [511, 138] width 122 height 272
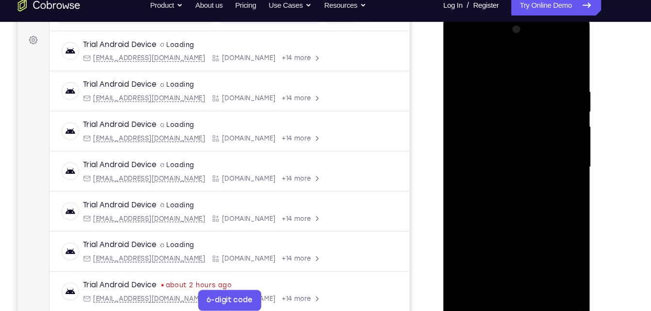
drag, startPoint x: 494, startPoint y: 142, endPoint x: 490, endPoint y: 62, distance: 80.1
click at [490, 62] on div at bounding box center [512, 156] width 122 height 272
click at [531, 265] on div at bounding box center [512, 156] width 122 height 272
drag, startPoint x: 509, startPoint y: 60, endPoint x: 534, endPoint y: 220, distance: 162.1
click at [534, 220] on div at bounding box center [512, 156] width 122 height 272
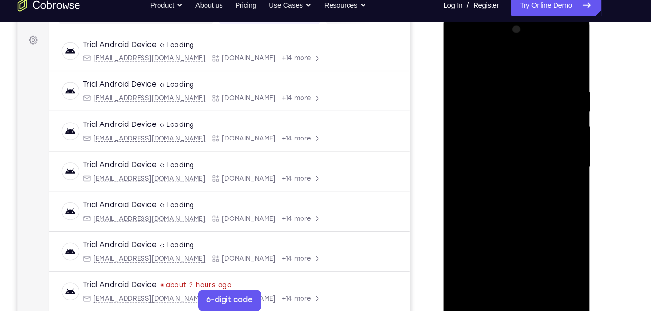
drag, startPoint x: 507, startPoint y: 155, endPoint x: 517, endPoint y: 289, distance: 134.2
click at [517, 289] on div at bounding box center [512, 156] width 122 height 272
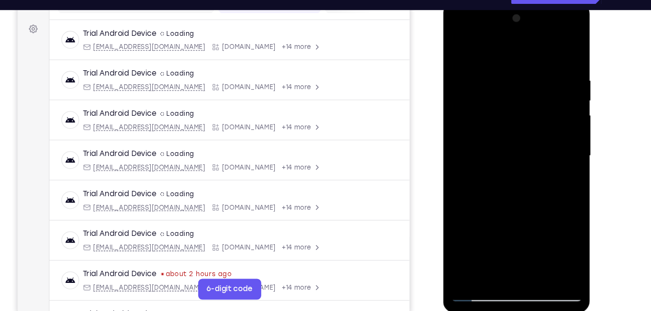
scroll to position [141, 0]
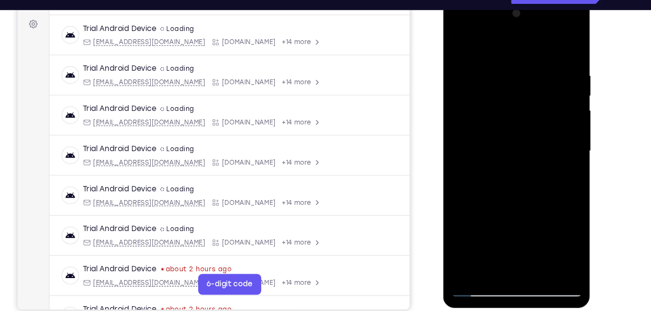
drag, startPoint x: 529, startPoint y: 55, endPoint x: 549, endPoint y: 226, distance: 172.8
click at [549, 226] on div at bounding box center [512, 141] width 122 height 272
drag, startPoint x: 489, startPoint y: 54, endPoint x: 521, endPoint y: 228, distance: 176.9
click at [521, 228] on div at bounding box center [512, 141] width 122 height 272
drag, startPoint x: 507, startPoint y: 48, endPoint x: 529, endPoint y: 187, distance: 140.8
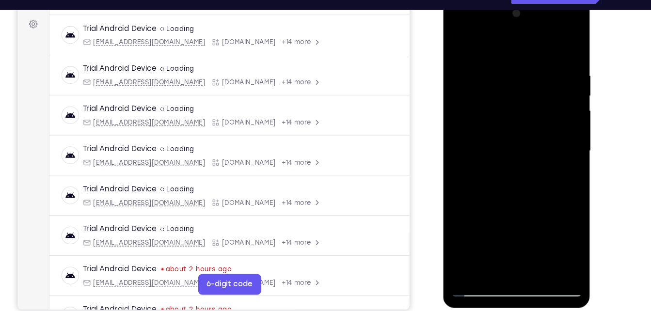
click at [529, 187] on div at bounding box center [512, 141] width 122 height 272
drag, startPoint x: 483, startPoint y: 44, endPoint x: 523, endPoint y: 227, distance: 187.6
click at [523, 227] on div at bounding box center [512, 141] width 122 height 272
drag, startPoint x: 503, startPoint y: 64, endPoint x: 537, endPoint y: 184, distance: 124.8
click at [537, 184] on div at bounding box center [512, 141] width 122 height 272
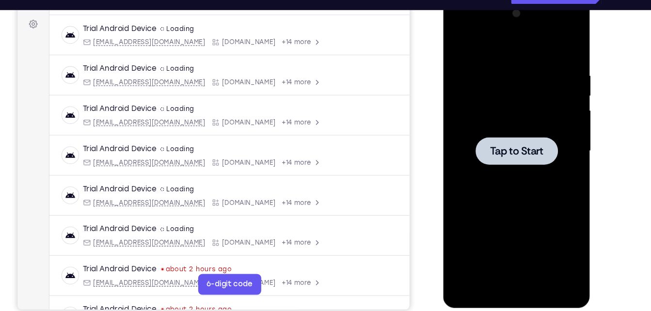
click at [501, 112] on div at bounding box center [512, 141] width 122 height 272
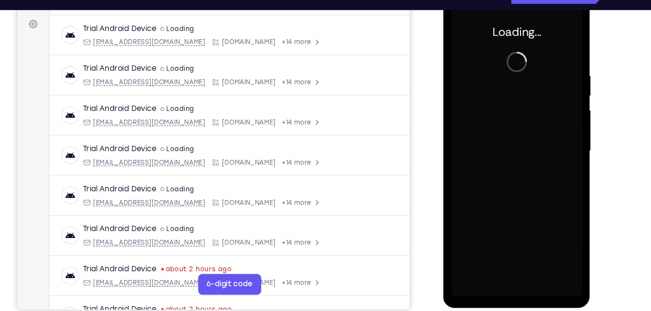
drag, startPoint x: 635, startPoint y: 143, endPoint x: 642, endPoint y: 141, distance: 6.6
click at [642, 141] on div "Your Support Agent Your Customer Web iOS Android Next Steps We’d be happy to gi…" at bounding box center [325, 210] width 651 height 640
drag, startPoint x: 642, startPoint y: 141, endPoint x: 650, endPoint y: 136, distance: 9.6
click at [651, 136] on div "Your Support Agent Your Customer Web iOS Android Next Steps We’d be happy to gi…" at bounding box center [325, 210] width 651 height 640
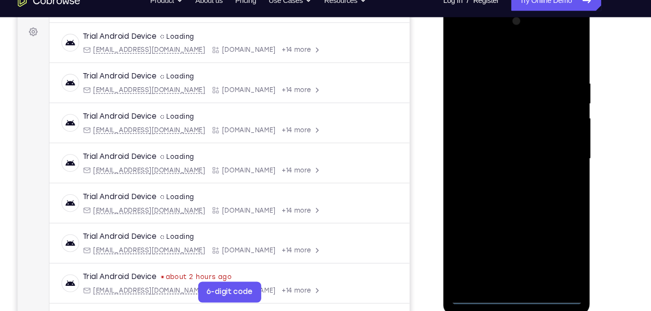
click at [509, 281] on div at bounding box center [512, 148] width 122 height 272
click at [557, 240] on div at bounding box center [512, 148] width 122 height 272
click at [475, 51] on div at bounding box center [512, 148] width 122 height 272
click at [551, 149] on div at bounding box center [512, 148] width 122 height 272
click at [505, 164] on div at bounding box center [512, 148] width 122 height 272
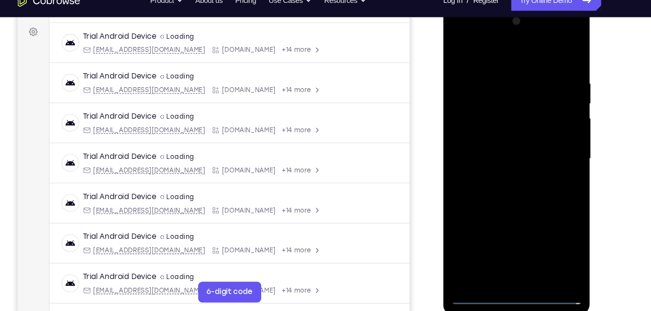
click at [509, 137] on div at bounding box center [512, 148] width 122 height 272
click at [500, 143] on div at bounding box center [512, 148] width 122 height 272
click at [519, 150] on div at bounding box center [512, 148] width 122 height 272
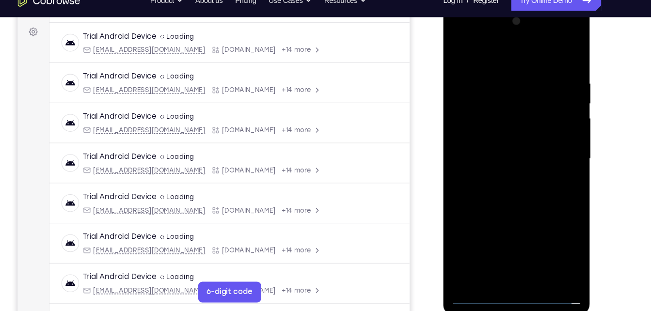
click at [498, 181] on div at bounding box center [512, 148] width 122 height 272
click at [496, 181] on div at bounding box center [512, 148] width 122 height 272
click at [522, 187] on div at bounding box center [512, 148] width 122 height 272
click at [532, 260] on div at bounding box center [512, 148] width 122 height 272
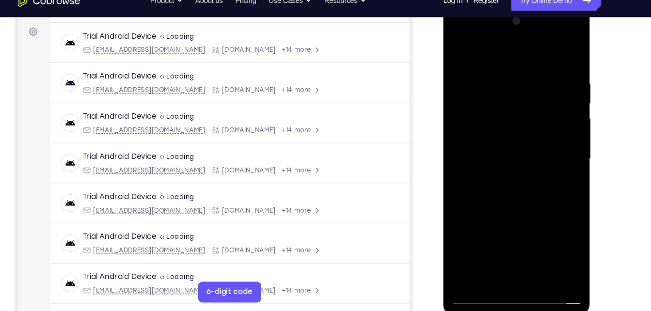
click at [508, 200] on div at bounding box center [512, 148] width 122 height 272
click at [516, 54] on div at bounding box center [512, 148] width 122 height 272
click at [517, 64] on div at bounding box center [512, 148] width 122 height 272
click at [461, 60] on div at bounding box center [512, 148] width 122 height 272
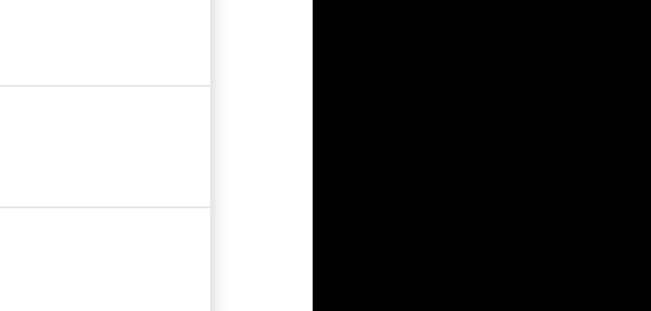
drag, startPoint x: 396, startPoint y: -117, endPoint x: 368, endPoint y: -117, distance: 28.1
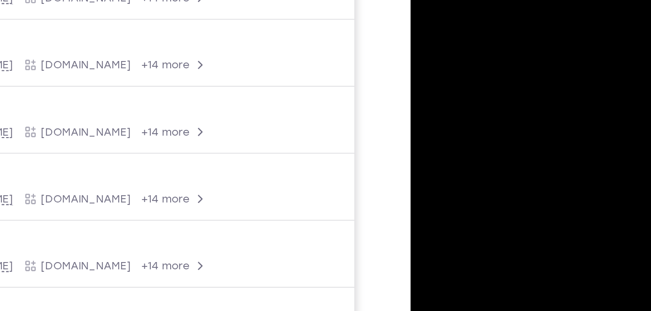
drag, startPoint x: 513, startPoint y: 13, endPoint x: 465, endPoint y: 16, distance: 47.6
click at [465, 16] on div at bounding box center [479, 67] width 122 height 272
drag, startPoint x: 506, startPoint y: 9, endPoint x: 444, endPoint y: 11, distance: 61.6
click at [444, 11] on div at bounding box center [479, 67] width 122 height 272
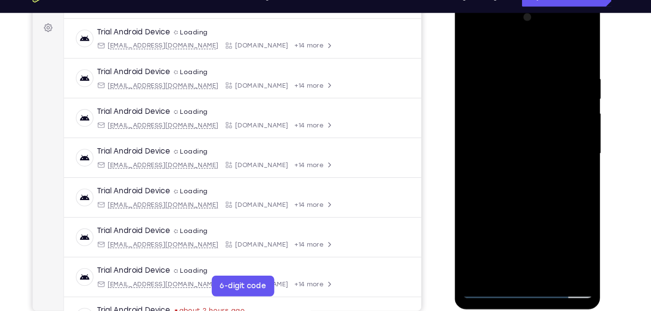
click at [519, 46] on div at bounding box center [523, 145] width 122 height 272
click at [517, 130] on div at bounding box center [523, 145] width 122 height 272
click at [580, 32] on div at bounding box center [523, 145] width 122 height 272
click at [539, 79] on div at bounding box center [523, 145] width 122 height 272
click at [490, 29] on div at bounding box center [523, 145] width 122 height 272
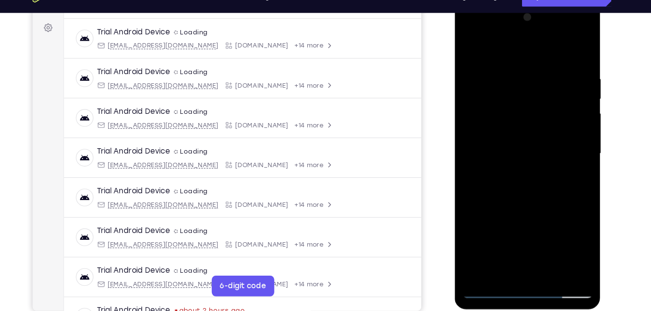
click at [485, 110] on div at bounding box center [523, 145] width 122 height 272
click at [515, 163] on div at bounding box center [523, 145] width 122 height 272
click at [517, 138] on div at bounding box center [523, 145] width 122 height 272
click at [519, 138] on div at bounding box center [523, 145] width 122 height 272
click at [521, 145] on div at bounding box center [523, 145] width 122 height 272
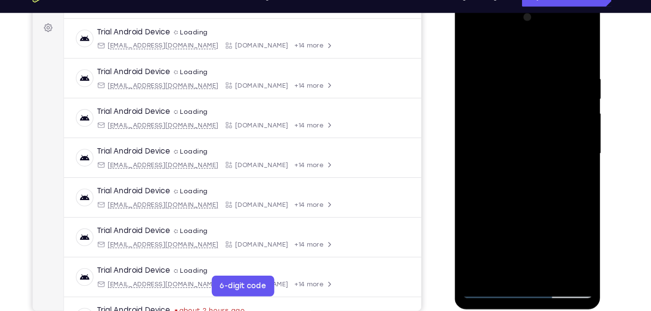
click at [521, 177] on div at bounding box center [523, 145] width 122 height 272
click at [525, 171] on div at bounding box center [523, 145] width 122 height 272
click at [569, 159] on div at bounding box center [523, 145] width 122 height 272
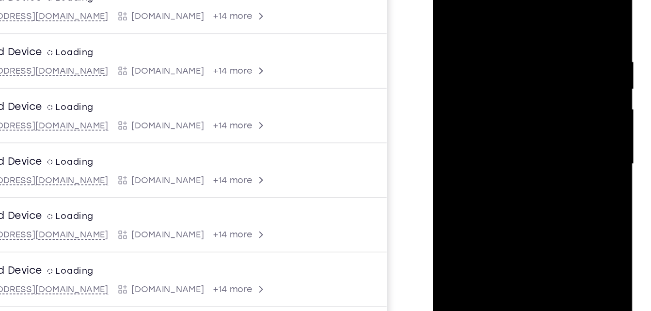
click at [452, 81] on div at bounding box center [501, 99] width 122 height 272
click at [463, 97] on div at bounding box center [501, 99] width 122 height 272
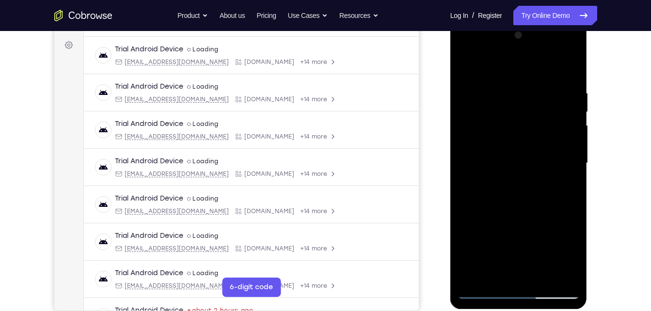
click at [509, 191] on div at bounding box center [519, 164] width 122 height 272
click at [519, 205] on div at bounding box center [519, 164] width 122 height 272
click at [499, 97] on div at bounding box center [519, 164] width 122 height 272
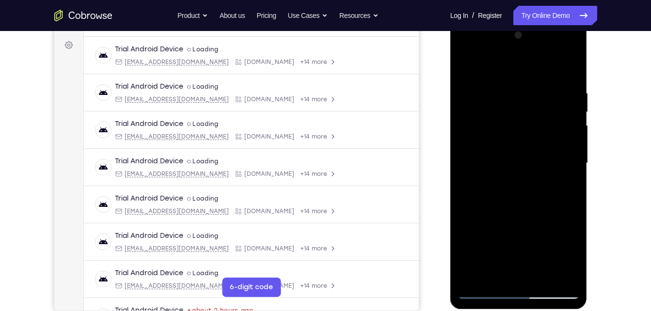
click at [543, 172] on div at bounding box center [519, 164] width 122 height 272
click at [540, 159] on div at bounding box center [519, 164] width 122 height 272
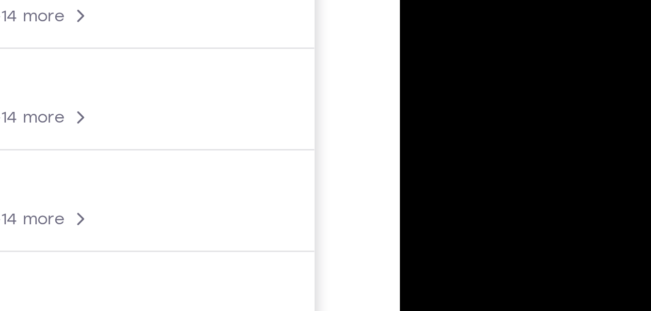
click at [443, 28] on div at bounding box center [468, 46] width 122 height 272
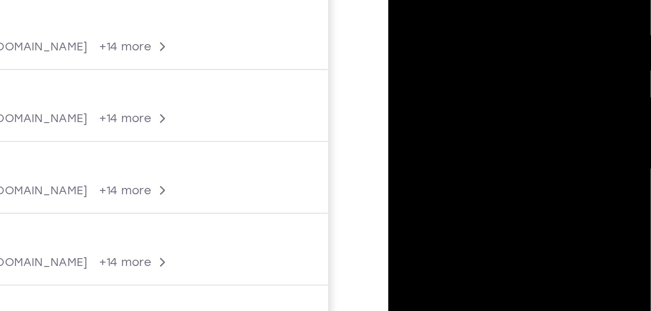
click at [484, 47] on div at bounding box center [457, 38] width 122 height 272
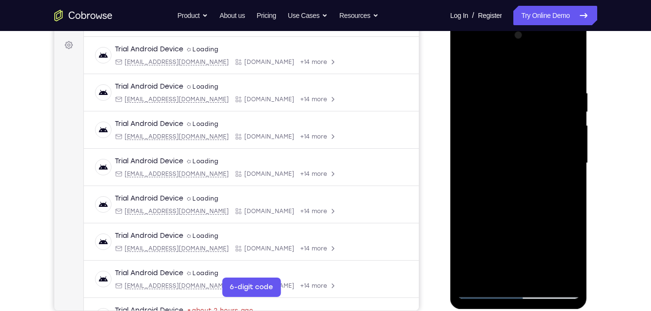
click at [503, 84] on div at bounding box center [519, 164] width 122 height 272
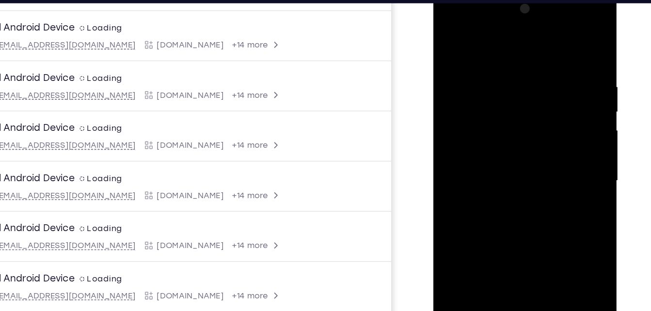
click at [467, 62] on div at bounding box center [502, 133] width 122 height 272
click at [517, 106] on div at bounding box center [502, 133] width 122 height 272
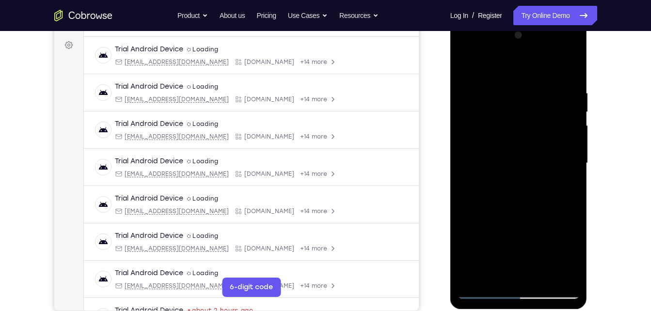
click at [488, 292] on div at bounding box center [519, 164] width 122 height 272
click at [466, 63] on div at bounding box center [519, 164] width 122 height 272
click at [500, 53] on div at bounding box center [519, 164] width 122 height 272
click at [560, 70] on div at bounding box center [519, 164] width 122 height 272
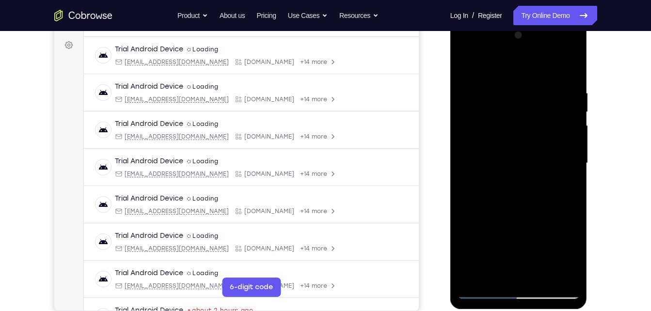
click at [477, 293] on div at bounding box center [519, 164] width 122 height 272
click at [550, 232] on div at bounding box center [519, 164] width 122 height 272
click at [549, 222] on div at bounding box center [519, 164] width 122 height 272
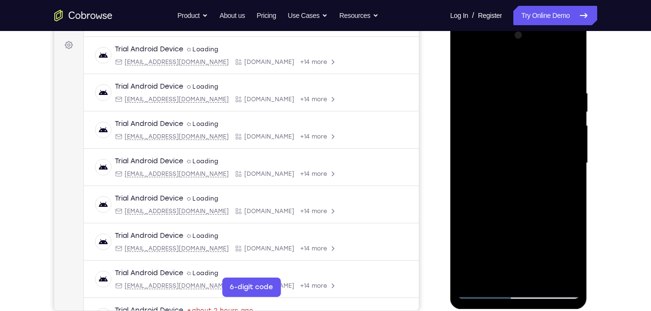
click at [482, 295] on div at bounding box center [519, 164] width 122 height 272
click at [468, 72] on div at bounding box center [519, 164] width 122 height 272
drag, startPoint x: 521, startPoint y: 201, endPoint x: 513, endPoint y: 107, distance: 94.4
click at [513, 107] on div at bounding box center [519, 164] width 122 height 272
click at [565, 53] on div at bounding box center [519, 164] width 122 height 272
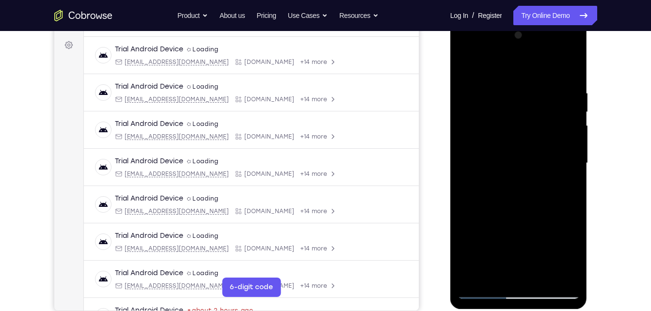
click at [517, 54] on div at bounding box center [519, 164] width 122 height 272
click at [513, 67] on div at bounding box center [519, 164] width 122 height 272
click at [507, 223] on div at bounding box center [519, 164] width 122 height 272
click at [571, 65] on div at bounding box center [519, 164] width 122 height 272
click at [491, 188] on div at bounding box center [519, 164] width 122 height 272
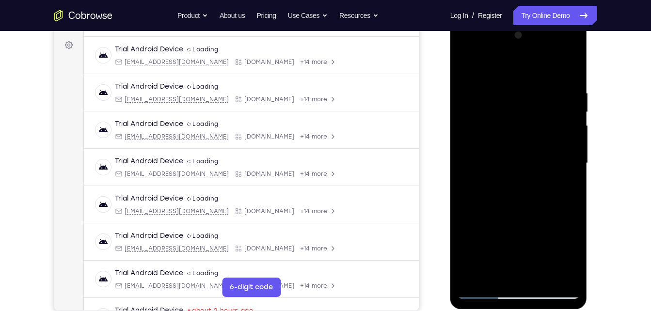
click at [501, 194] on div at bounding box center [519, 164] width 122 height 272
click at [487, 272] on div at bounding box center [519, 164] width 122 height 272
click at [515, 204] on div at bounding box center [519, 164] width 122 height 272
click at [540, 246] on div at bounding box center [519, 164] width 122 height 272
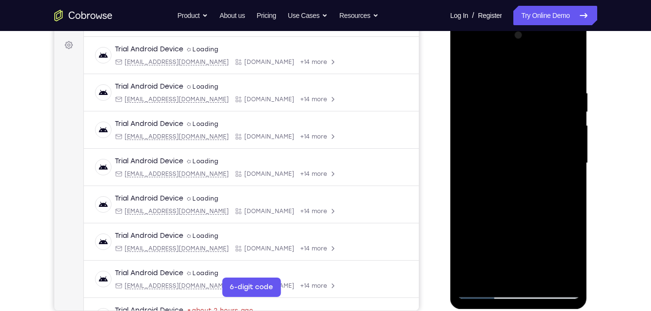
click at [495, 237] on div at bounding box center [519, 164] width 122 height 272
click at [509, 47] on div at bounding box center [519, 164] width 122 height 272
click at [493, 83] on div at bounding box center [519, 164] width 122 height 272
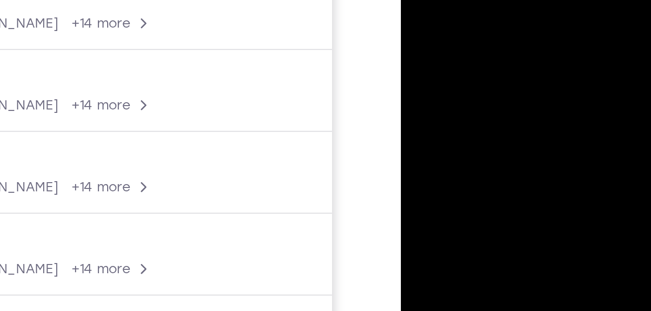
click at [465, 12] on div at bounding box center [469, 75] width 122 height 272
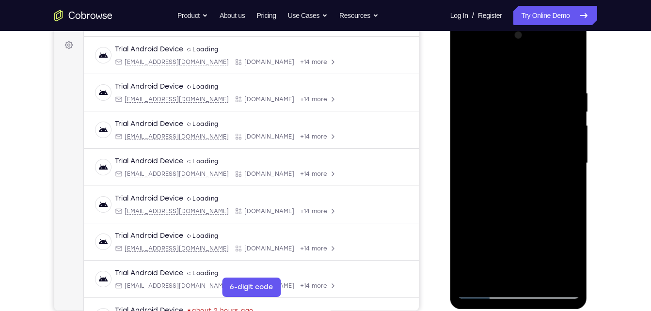
click at [557, 49] on div at bounding box center [519, 164] width 122 height 272
click at [522, 55] on div at bounding box center [519, 164] width 122 height 272
click at [515, 73] on div at bounding box center [519, 164] width 122 height 272
click at [543, 281] on div at bounding box center [519, 164] width 122 height 272
click at [503, 220] on div at bounding box center [519, 164] width 122 height 272
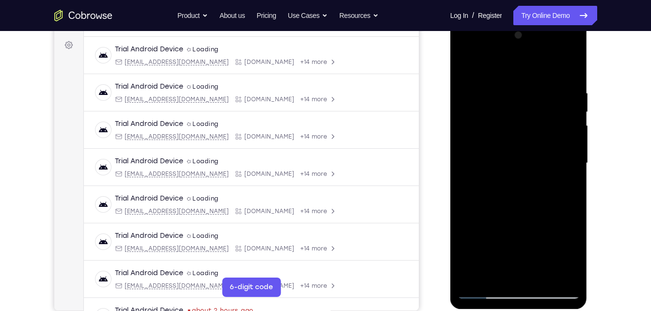
click at [501, 150] on div at bounding box center [519, 164] width 122 height 272
click at [483, 293] on div at bounding box center [519, 164] width 122 height 272
click at [567, 110] on div at bounding box center [519, 164] width 122 height 272
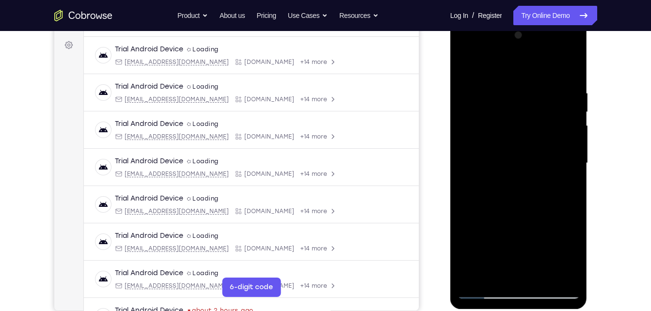
click at [567, 110] on div at bounding box center [519, 164] width 122 height 272
click at [567, 109] on div at bounding box center [519, 164] width 122 height 272
click at [566, 73] on div at bounding box center [519, 164] width 122 height 272
drag, startPoint x: 567, startPoint y: 73, endPoint x: 502, endPoint y: 79, distance: 65.2
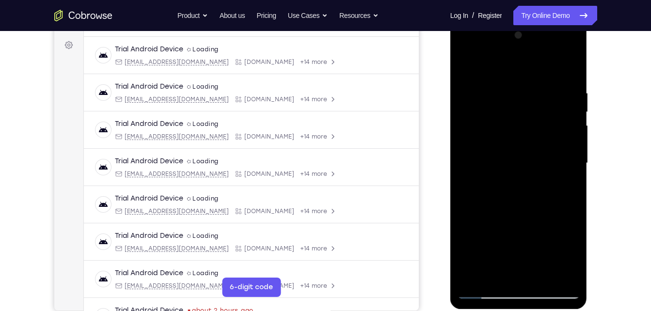
click at [502, 79] on div at bounding box center [519, 164] width 122 height 272
drag, startPoint x: 521, startPoint y: 102, endPoint x: 525, endPoint y: 139, distance: 37.1
click at [525, 139] on div at bounding box center [519, 164] width 122 height 272
click at [499, 93] on div at bounding box center [519, 164] width 122 height 272
click at [554, 128] on div at bounding box center [519, 164] width 122 height 272
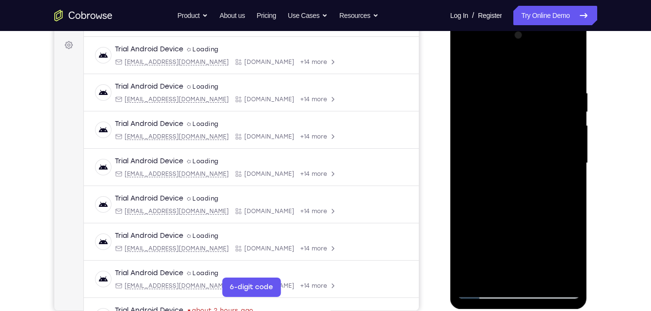
click at [554, 128] on div at bounding box center [519, 164] width 122 height 272
click at [477, 126] on div at bounding box center [519, 164] width 122 height 272
click at [469, 68] on div at bounding box center [519, 164] width 122 height 272
click at [516, 56] on div at bounding box center [519, 164] width 122 height 272
click at [563, 70] on div at bounding box center [519, 164] width 122 height 272
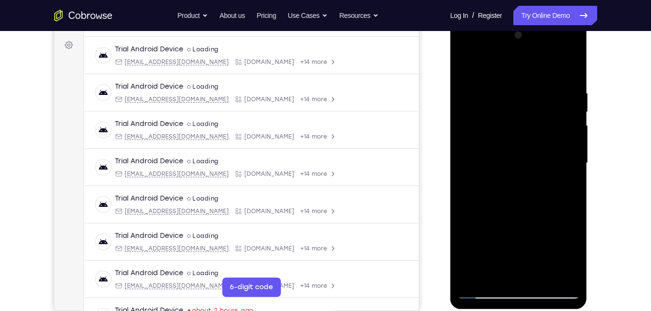
click at [483, 292] on div at bounding box center [519, 164] width 122 height 272
click at [558, 54] on div at bounding box center [519, 164] width 122 height 272
click at [508, 52] on div at bounding box center [519, 164] width 122 height 272
click at [490, 67] on div at bounding box center [519, 164] width 122 height 272
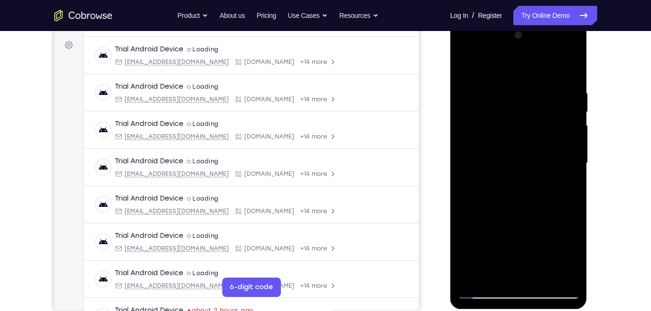
click at [506, 53] on div at bounding box center [519, 164] width 122 height 272
click at [508, 85] on div at bounding box center [519, 164] width 122 height 272
click at [535, 98] on div at bounding box center [519, 164] width 122 height 272
click at [536, 277] on div at bounding box center [519, 164] width 122 height 272
click at [526, 150] on div at bounding box center [519, 164] width 122 height 272
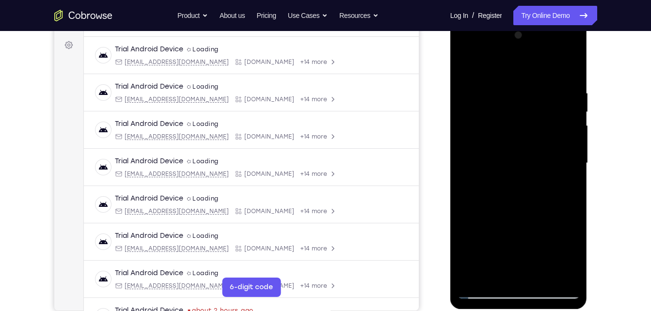
click at [502, 273] on div at bounding box center [519, 164] width 122 height 272
click at [516, 202] on div at bounding box center [519, 164] width 122 height 272
click at [492, 236] on div at bounding box center [519, 164] width 122 height 272
click at [556, 182] on div at bounding box center [519, 164] width 122 height 272
click at [559, 49] on div at bounding box center [519, 164] width 122 height 272
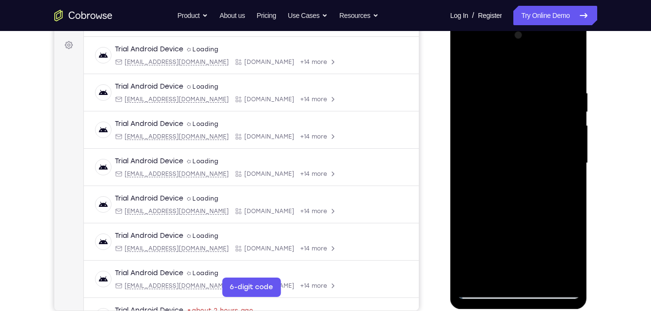
click at [528, 49] on div at bounding box center [519, 164] width 122 height 272
click at [512, 65] on div at bounding box center [519, 164] width 122 height 272
click at [506, 46] on div at bounding box center [519, 164] width 122 height 272
click at [555, 66] on div at bounding box center [519, 164] width 122 height 272
click at [484, 295] on div at bounding box center [519, 164] width 122 height 272
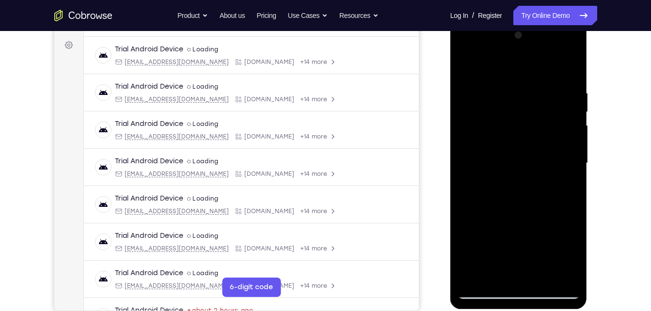
click at [484, 295] on div at bounding box center [519, 164] width 122 height 272
click at [559, 56] on div at bounding box center [519, 164] width 122 height 272
click at [512, 47] on div at bounding box center [519, 164] width 122 height 272
click at [507, 66] on div at bounding box center [519, 164] width 122 height 272
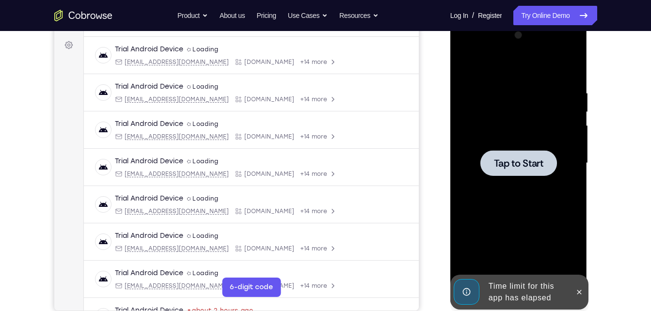
click at [469, 178] on div at bounding box center [519, 164] width 122 height 272
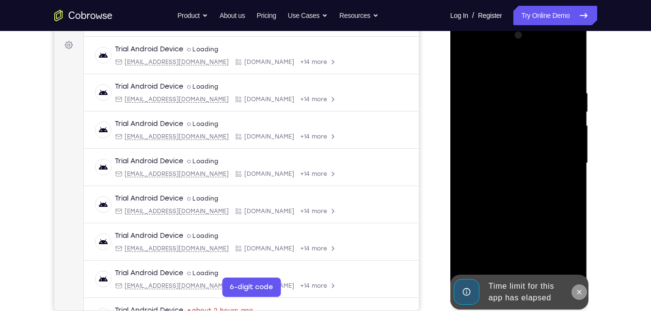
click at [578, 294] on icon at bounding box center [580, 292] width 4 height 4
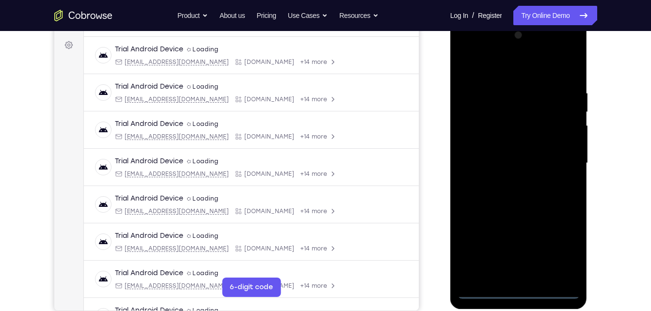
click at [519, 292] on div at bounding box center [519, 164] width 122 height 272
click at [564, 257] on div at bounding box center [519, 164] width 122 height 272
click at [513, 71] on div at bounding box center [519, 164] width 122 height 272
click at [559, 162] on div at bounding box center [519, 164] width 122 height 272
click at [509, 181] on div at bounding box center [519, 164] width 122 height 272
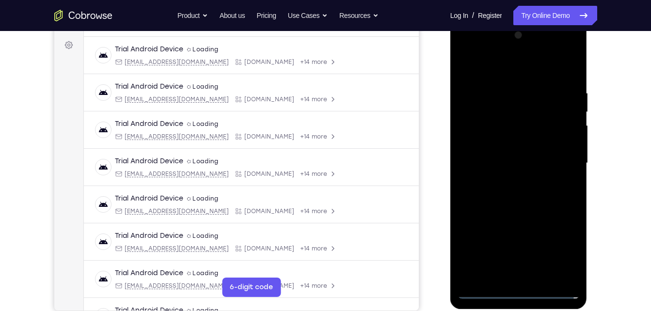
click at [508, 149] on div at bounding box center [519, 164] width 122 height 272
click at [500, 160] on div at bounding box center [519, 164] width 122 height 272
click at [499, 191] on div at bounding box center [519, 164] width 122 height 272
click at [512, 196] on div at bounding box center [519, 164] width 122 height 272
click at [519, 191] on div at bounding box center [519, 164] width 122 height 272
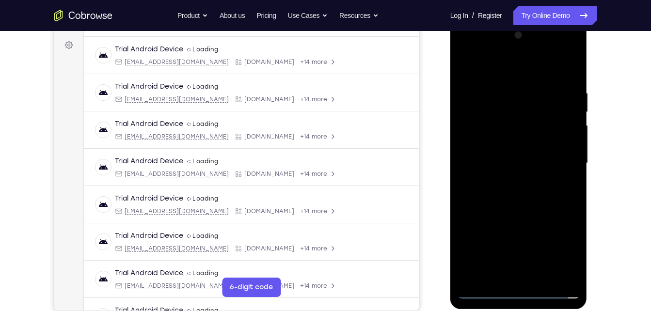
click at [519, 191] on div at bounding box center [519, 164] width 122 height 272
click at [520, 202] on div at bounding box center [519, 164] width 122 height 272
click at [502, 87] on div at bounding box center [519, 164] width 122 height 272
click at [502, 269] on div at bounding box center [519, 164] width 122 height 272
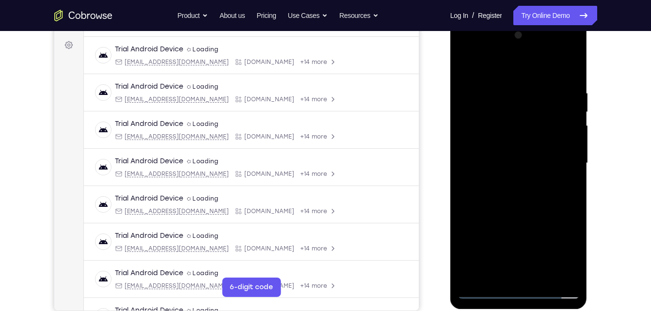
click at [480, 292] on div at bounding box center [519, 164] width 122 height 272
click at [565, 274] on div at bounding box center [519, 164] width 122 height 272
click at [567, 271] on div at bounding box center [519, 164] width 122 height 272
click at [472, 70] on div at bounding box center [519, 164] width 122 height 272
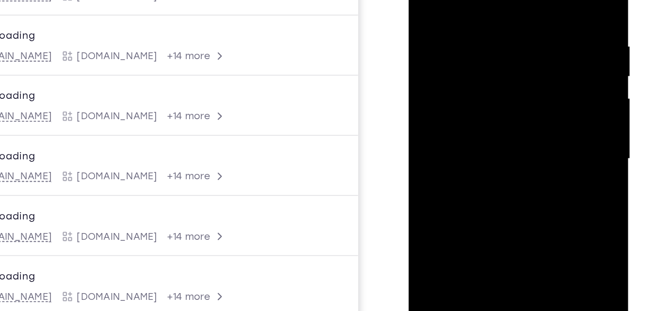
click at [433, 63] on div at bounding box center [477, 72] width 122 height 272
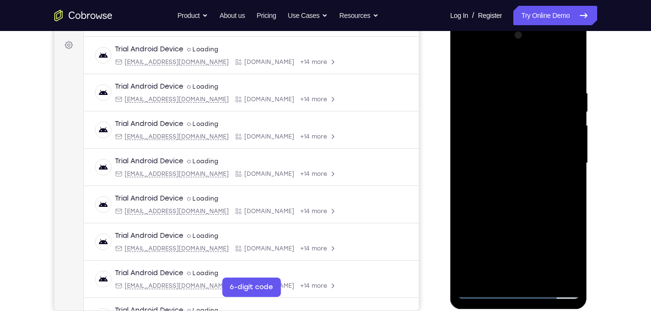
click at [555, 147] on div at bounding box center [519, 164] width 122 height 272
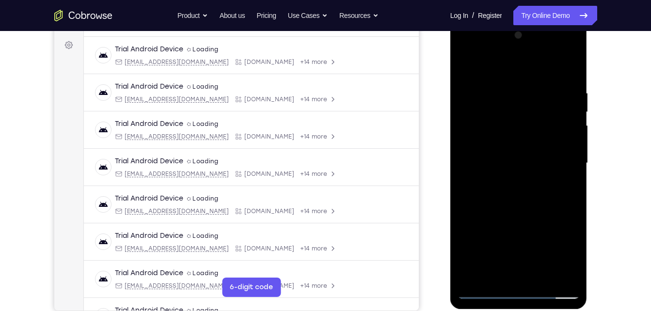
click at [555, 147] on div at bounding box center [519, 164] width 122 height 272
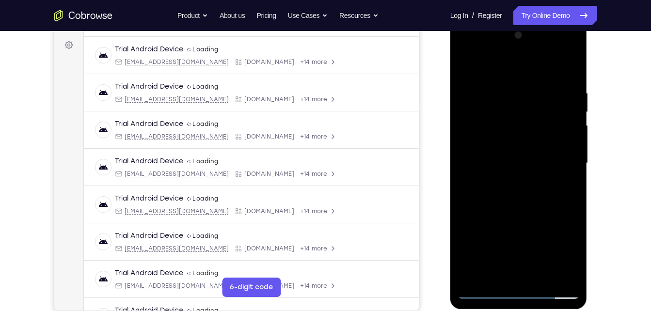
click at [555, 147] on div at bounding box center [519, 164] width 122 height 272
click at [561, 147] on div at bounding box center [519, 164] width 122 height 272
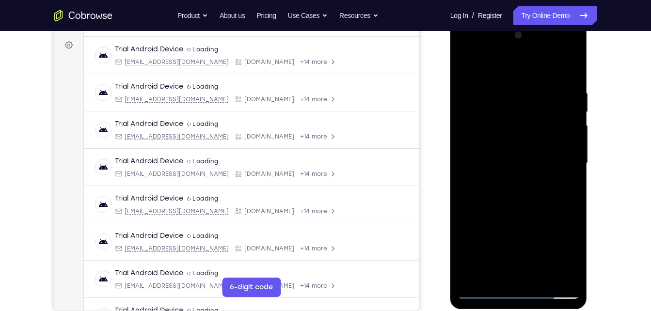
click at [561, 147] on div at bounding box center [519, 164] width 122 height 272
drag, startPoint x: 561, startPoint y: 147, endPoint x: 412, endPoint y: 173, distance: 150.5
click at [451, 173] on html "Online web based iOS Simulators and Android Emulators. Run iPhone, iPad, Mobile…" at bounding box center [520, 165] width 138 height 291
click at [544, 160] on div at bounding box center [519, 164] width 122 height 272
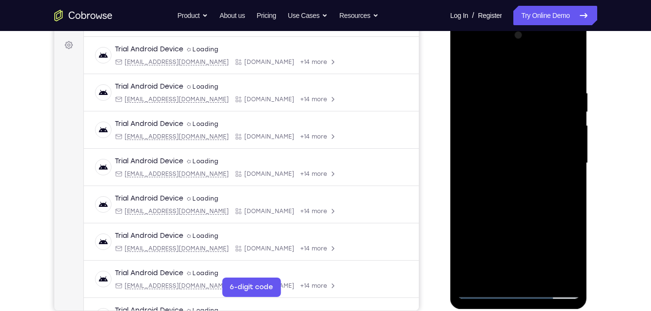
click at [544, 160] on div at bounding box center [519, 164] width 122 height 272
click at [536, 274] on div at bounding box center [519, 164] width 122 height 272
click at [514, 210] on div at bounding box center [519, 164] width 122 height 272
click at [529, 187] on div at bounding box center [519, 164] width 122 height 272
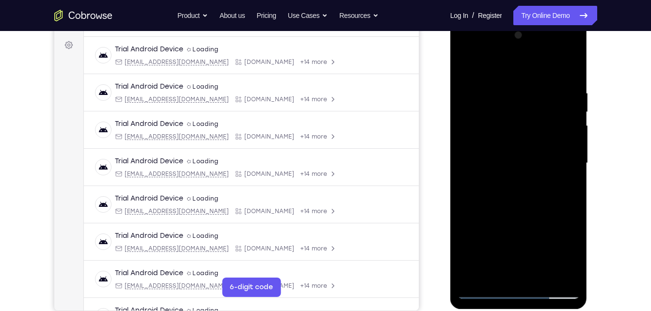
drag, startPoint x: 498, startPoint y: 185, endPoint x: 512, endPoint y: 309, distance: 125.0
click at [512, 309] on div at bounding box center [519, 164] width 137 height 289
drag, startPoint x: 518, startPoint y: 140, endPoint x: 526, endPoint y: 291, distance: 151.5
click at [526, 291] on div at bounding box center [519, 164] width 122 height 272
drag, startPoint x: 513, startPoint y: 75, endPoint x: 550, endPoint y: 292, distance: 220.4
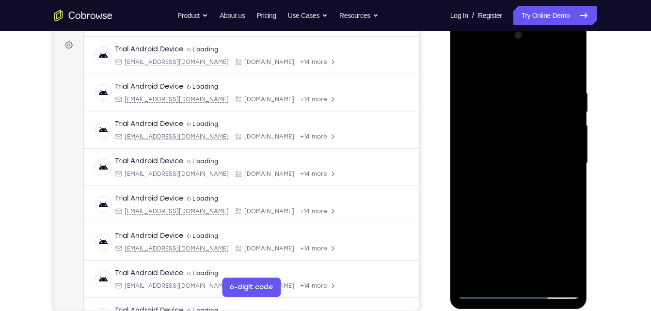
click at [550, 292] on div at bounding box center [519, 164] width 122 height 272
click at [486, 292] on div at bounding box center [519, 164] width 122 height 272
click at [469, 71] on div at bounding box center [519, 164] width 122 height 272
click at [565, 62] on div at bounding box center [519, 164] width 122 height 272
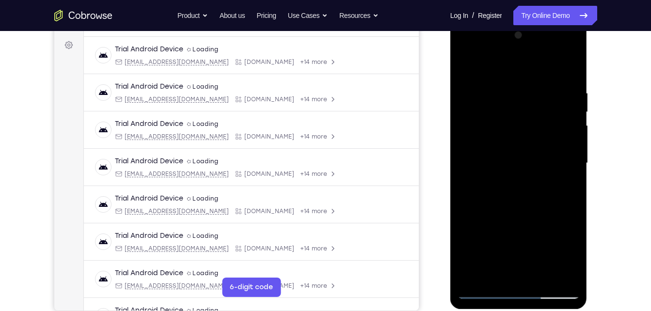
click at [555, 64] on div at bounding box center [519, 164] width 122 height 272
click at [572, 69] on div at bounding box center [519, 164] width 122 height 272
click at [575, 71] on div at bounding box center [519, 164] width 122 height 272
click at [512, 231] on div at bounding box center [519, 164] width 122 height 272
drag, startPoint x: 499, startPoint y: 146, endPoint x: 497, endPoint y: 158, distance: 11.3
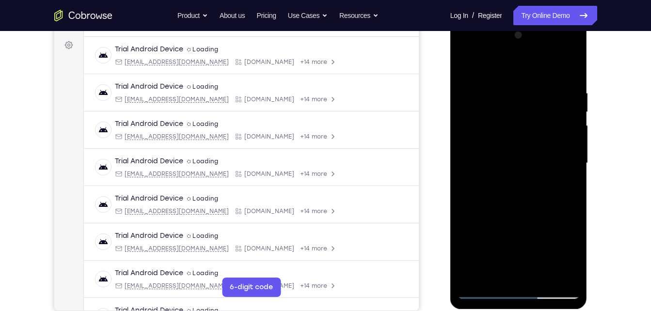
click at [497, 158] on div at bounding box center [519, 164] width 122 height 272
drag, startPoint x: 467, startPoint y: 81, endPoint x: 484, endPoint y: 248, distance: 168.7
click at [484, 248] on div at bounding box center [519, 164] width 122 height 272
click at [484, 298] on div at bounding box center [519, 164] width 122 height 272
click at [484, 296] on div at bounding box center [519, 164] width 122 height 272
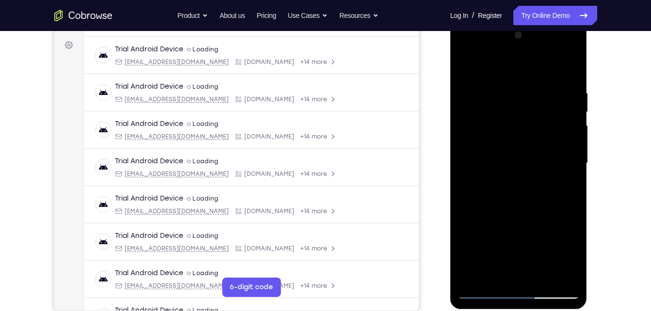
click at [564, 271] on div at bounding box center [519, 164] width 122 height 272
click at [552, 194] on div at bounding box center [519, 164] width 122 height 272
click at [500, 149] on div at bounding box center [519, 164] width 122 height 272
click at [546, 102] on div at bounding box center [519, 164] width 122 height 272
click at [484, 291] on div at bounding box center [519, 164] width 122 height 272
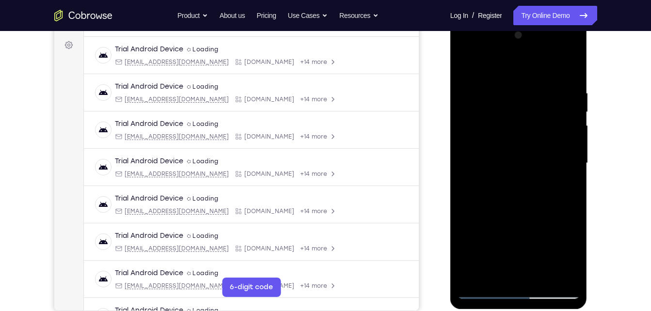
click at [468, 107] on div at bounding box center [519, 164] width 122 height 272
click at [505, 270] on div at bounding box center [519, 164] width 122 height 272
click at [490, 299] on div at bounding box center [519, 164] width 122 height 272
click at [528, 226] on div at bounding box center [519, 164] width 122 height 272
click at [572, 70] on div at bounding box center [519, 164] width 122 height 272
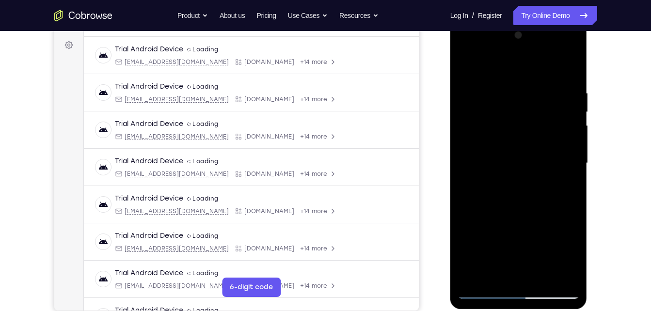
click at [534, 102] on div at bounding box center [519, 164] width 122 height 272
click at [480, 294] on div at bounding box center [519, 164] width 122 height 272
click at [480, 101] on div at bounding box center [519, 164] width 122 height 272
click at [493, 275] on div at bounding box center [519, 164] width 122 height 272
click at [484, 294] on div at bounding box center [519, 164] width 122 height 272
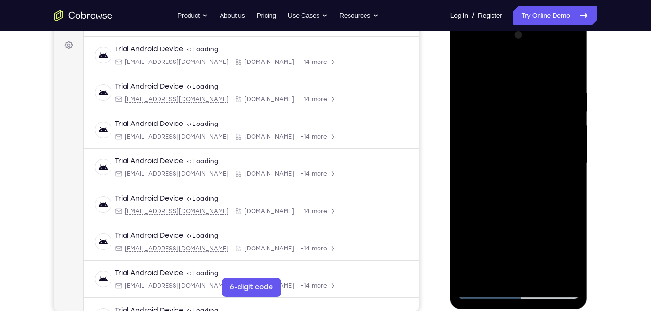
click at [564, 275] on div at bounding box center [519, 164] width 122 height 272
click at [561, 71] on div at bounding box center [519, 164] width 122 height 272
click at [525, 203] on div at bounding box center [519, 164] width 122 height 272
click at [490, 291] on div at bounding box center [519, 164] width 122 height 272
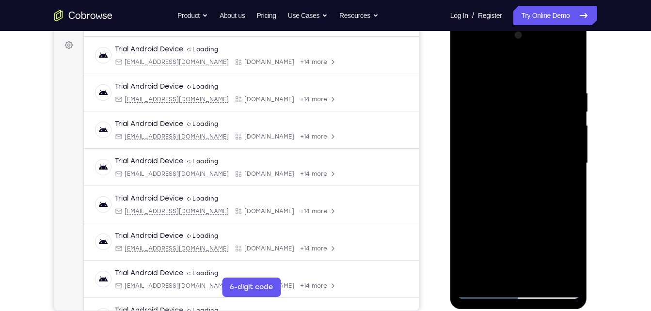
click at [537, 275] on div at bounding box center [519, 164] width 122 height 272
click at [516, 154] on div at bounding box center [519, 164] width 122 height 272
click at [567, 261] on div at bounding box center [519, 164] width 122 height 272
click at [565, 184] on div at bounding box center [519, 164] width 122 height 272
click at [561, 50] on div at bounding box center [519, 164] width 122 height 272
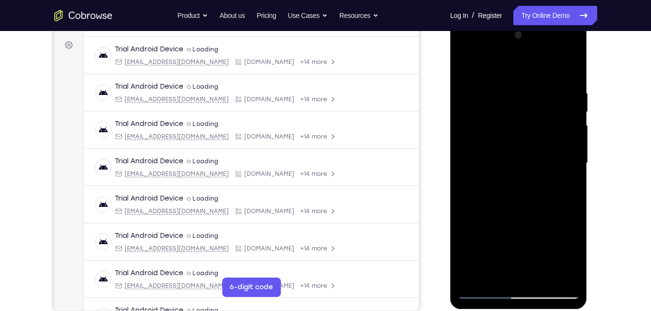
click at [541, 64] on div at bounding box center [519, 164] width 122 height 272
click at [466, 65] on div at bounding box center [519, 164] width 122 height 272
click at [572, 50] on div at bounding box center [519, 164] width 122 height 272
click at [535, 93] on div at bounding box center [519, 164] width 122 height 272
click at [506, 55] on div at bounding box center [519, 164] width 122 height 272
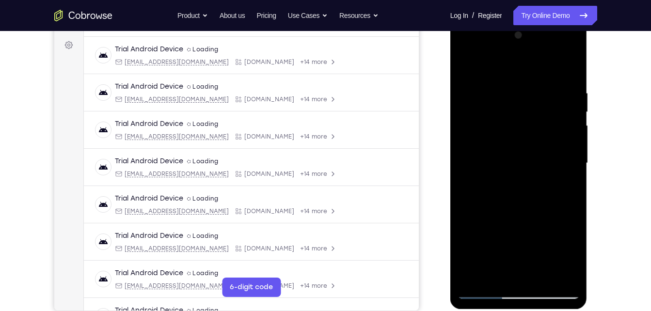
click at [575, 64] on div at bounding box center [519, 164] width 122 height 272
click at [534, 64] on div at bounding box center [519, 164] width 122 height 272
click at [502, 152] on div at bounding box center [519, 164] width 122 height 272
click at [499, 159] on div at bounding box center [519, 164] width 122 height 272
click at [507, 195] on div at bounding box center [519, 164] width 122 height 272
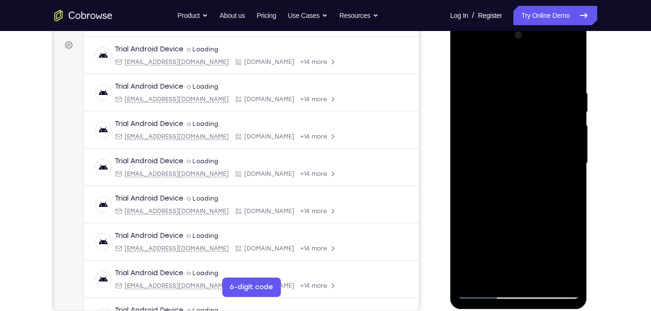
click at [507, 195] on div at bounding box center [519, 164] width 122 height 272
click at [530, 212] on div at bounding box center [519, 164] width 122 height 272
click at [540, 274] on div at bounding box center [519, 164] width 122 height 272
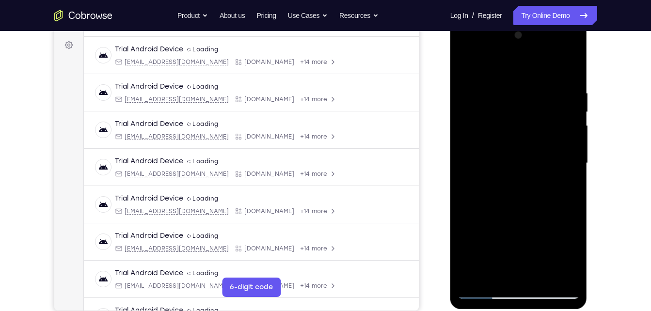
click at [517, 215] on div at bounding box center [519, 164] width 122 height 272
drag, startPoint x: 501, startPoint y: 249, endPoint x: 498, endPoint y: 192, distance: 56.8
click at [498, 192] on div at bounding box center [519, 164] width 122 height 272
drag, startPoint x: 496, startPoint y: 247, endPoint x: 492, endPoint y: 199, distance: 47.7
click at [492, 199] on div at bounding box center [519, 164] width 122 height 272
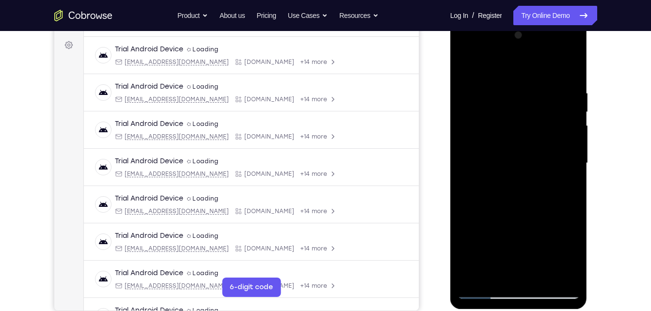
drag, startPoint x: 499, startPoint y: 165, endPoint x: 498, endPoint y: 301, distance: 136.3
click at [498, 301] on div at bounding box center [519, 164] width 137 height 289
click at [481, 292] on div at bounding box center [519, 164] width 122 height 272
click at [499, 278] on div at bounding box center [519, 164] width 122 height 272
click at [500, 67] on div at bounding box center [519, 164] width 122 height 272
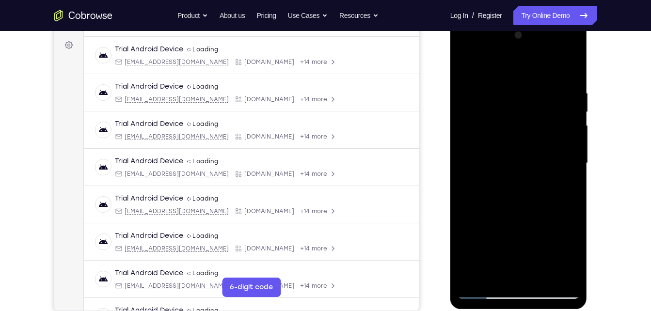
click at [490, 82] on div at bounding box center [519, 164] width 122 height 272
click at [470, 88] on div at bounding box center [519, 164] width 122 height 272
click at [502, 277] on div at bounding box center [519, 164] width 122 height 272
click at [489, 292] on div at bounding box center [519, 164] width 122 height 272
click at [511, 240] on div at bounding box center [519, 164] width 122 height 272
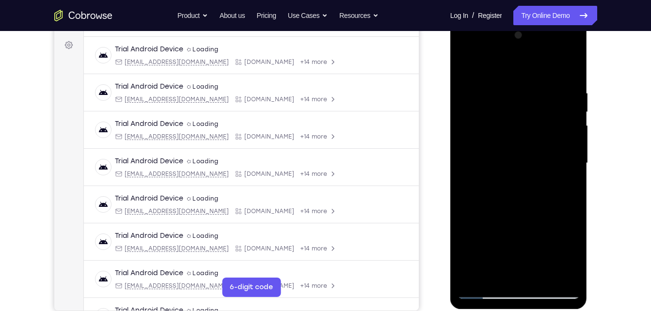
click at [571, 271] on div at bounding box center [519, 164] width 122 height 272
click at [570, 70] on div at bounding box center [519, 164] width 122 height 272
click at [536, 102] on div at bounding box center [519, 164] width 122 height 272
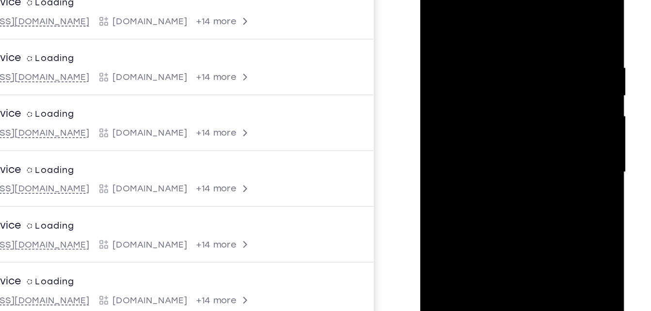
drag, startPoint x: 477, startPoint y: 69, endPoint x: 477, endPoint y: 92, distance: 22.8
click at [477, 92] on div at bounding box center [489, 102] width 122 height 272
drag, startPoint x: 480, startPoint y: 61, endPoint x: 473, endPoint y: 134, distance: 74.1
click at [473, 134] on div at bounding box center [489, 102] width 122 height 272
drag, startPoint x: 480, startPoint y: 87, endPoint x: 479, endPoint y: 142, distance: 55.3
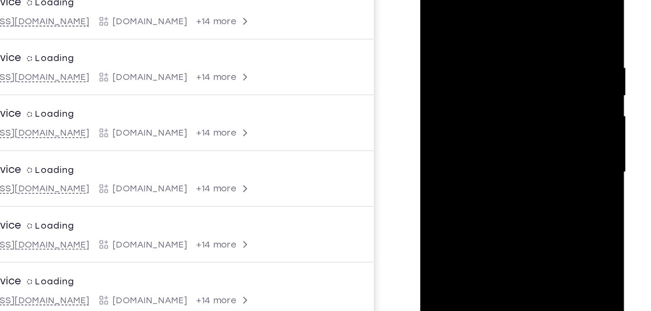
click at [479, 142] on div at bounding box center [489, 102] width 122 height 272
drag, startPoint x: 479, startPoint y: 141, endPoint x: 478, endPoint y: 65, distance: 76.6
click at [478, 65] on div at bounding box center [489, 102] width 122 height 272
drag, startPoint x: 472, startPoint y: 149, endPoint x: 472, endPoint y: 60, distance: 89.2
click at [472, 60] on div at bounding box center [489, 102] width 122 height 272
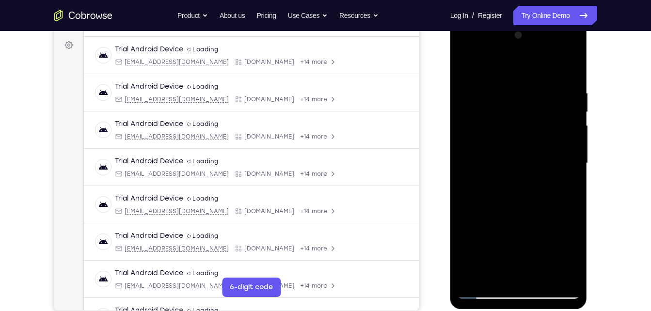
drag, startPoint x: 505, startPoint y: 246, endPoint x: 507, endPoint y: 200, distance: 45.6
click at [507, 200] on div at bounding box center [519, 164] width 122 height 272
click at [498, 268] on div at bounding box center [519, 164] width 122 height 272
click at [500, 271] on div at bounding box center [519, 164] width 122 height 272
click at [491, 271] on div at bounding box center [519, 164] width 122 height 272
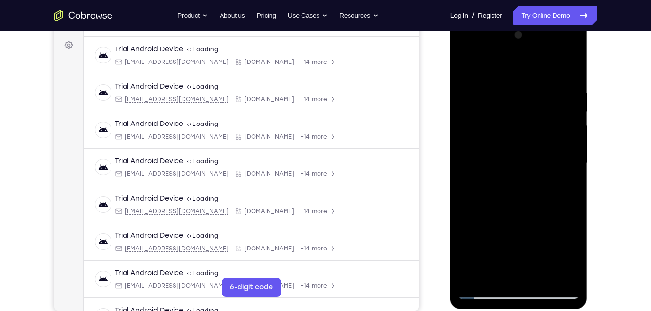
click at [501, 273] on div at bounding box center [519, 164] width 122 height 272
click at [539, 202] on div at bounding box center [519, 164] width 122 height 272
click at [509, 106] on div at bounding box center [519, 164] width 122 height 272
click at [496, 271] on div at bounding box center [519, 164] width 122 height 272
drag, startPoint x: 492, startPoint y: 252, endPoint x: 481, endPoint y: 88, distance: 164.3
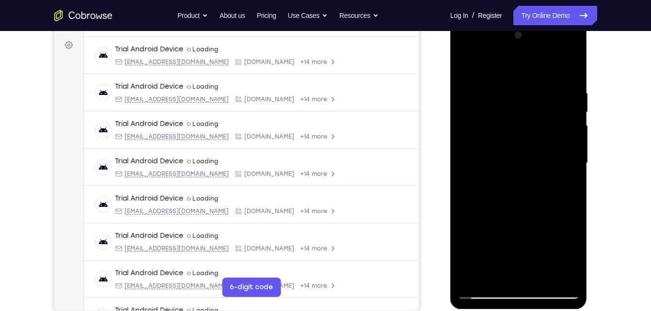
click at [481, 88] on div at bounding box center [519, 164] width 122 height 272
drag, startPoint x: 494, startPoint y: 256, endPoint x: 481, endPoint y: 122, distance: 134.5
click at [481, 122] on div at bounding box center [519, 164] width 122 height 272
drag, startPoint x: 496, startPoint y: 241, endPoint x: 488, endPoint y: 145, distance: 95.4
click at [488, 145] on div at bounding box center [519, 164] width 122 height 272
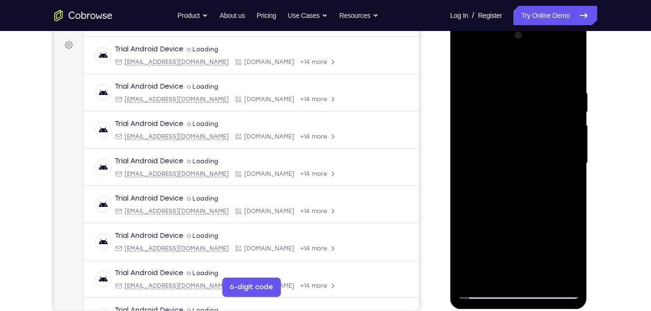
click at [488, 278] on div at bounding box center [519, 164] width 122 height 272
click at [493, 154] on div at bounding box center [519, 164] width 122 height 272
click at [560, 272] on div at bounding box center [519, 164] width 122 height 272
click at [465, 54] on div at bounding box center [519, 164] width 122 height 272
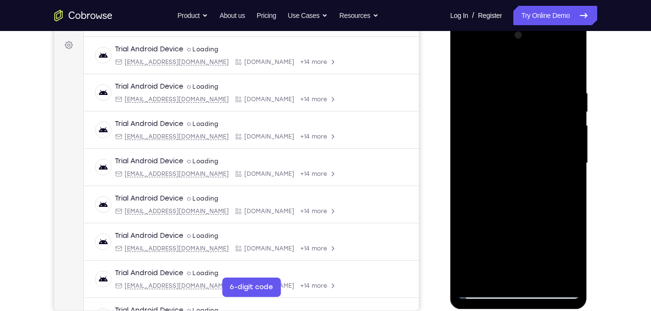
click at [493, 274] on div at bounding box center [519, 164] width 122 height 272
click at [516, 239] on div at bounding box center [519, 164] width 122 height 272
click at [542, 239] on div at bounding box center [519, 164] width 122 height 272
click at [532, 240] on div at bounding box center [519, 164] width 122 height 272
click at [488, 241] on div at bounding box center [519, 164] width 122 height 272
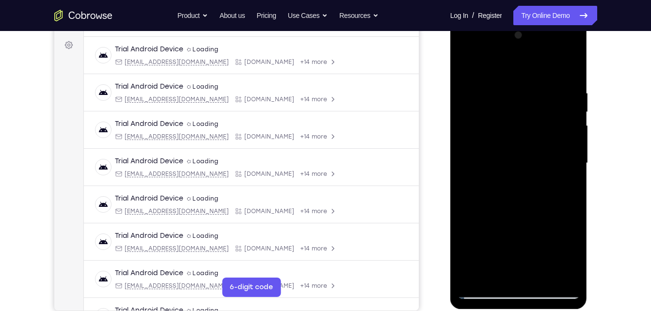
click at [525, 277] on div at bounding box center [519, 164] width 122 height 272
click at [563, 241] on div at bounding box center [519, 164] width 122 height 272
click at [521, 238] on div at bounding box center [519, 164] width 122 height 272
click at [551, 234] on div at bounding box center [519, 164] width 122 height 272
click at [517, 269] on div at bounding box center [519, 164] width 122 height 272
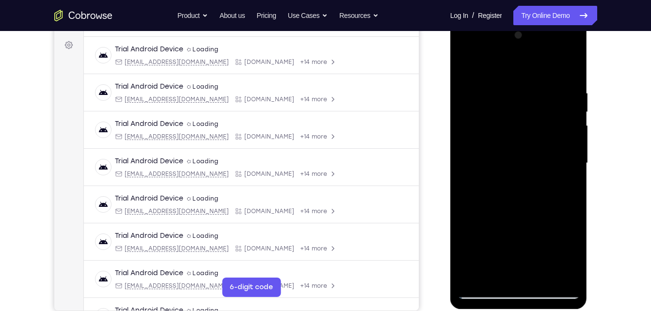
click at [475, 242] on div at bounding box center [519, 164] width 122 height 272
click at [521, 204] on div at bounding box center [519, 164] width 122 height 272
click at [565, 187] on div at bounding box center [519, 164] width 122 height 272
click at [559, 54] on div at bounding box center [519, 164] width 122 height 272
click at [516, 50] on div at bounding box center [519, 164] width 122 height 272
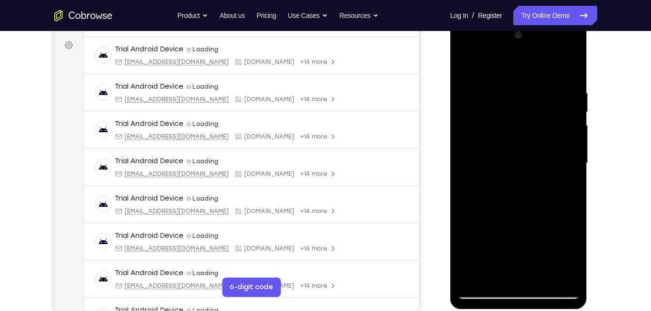
click at [513, 74] on div at bounding box center [519, 164] width 122 height 272
click at [511, 151] on div at bounding box center [519, 164] width 122 height 272
